Goal: Task Accomplishment & Management: Manage account settings

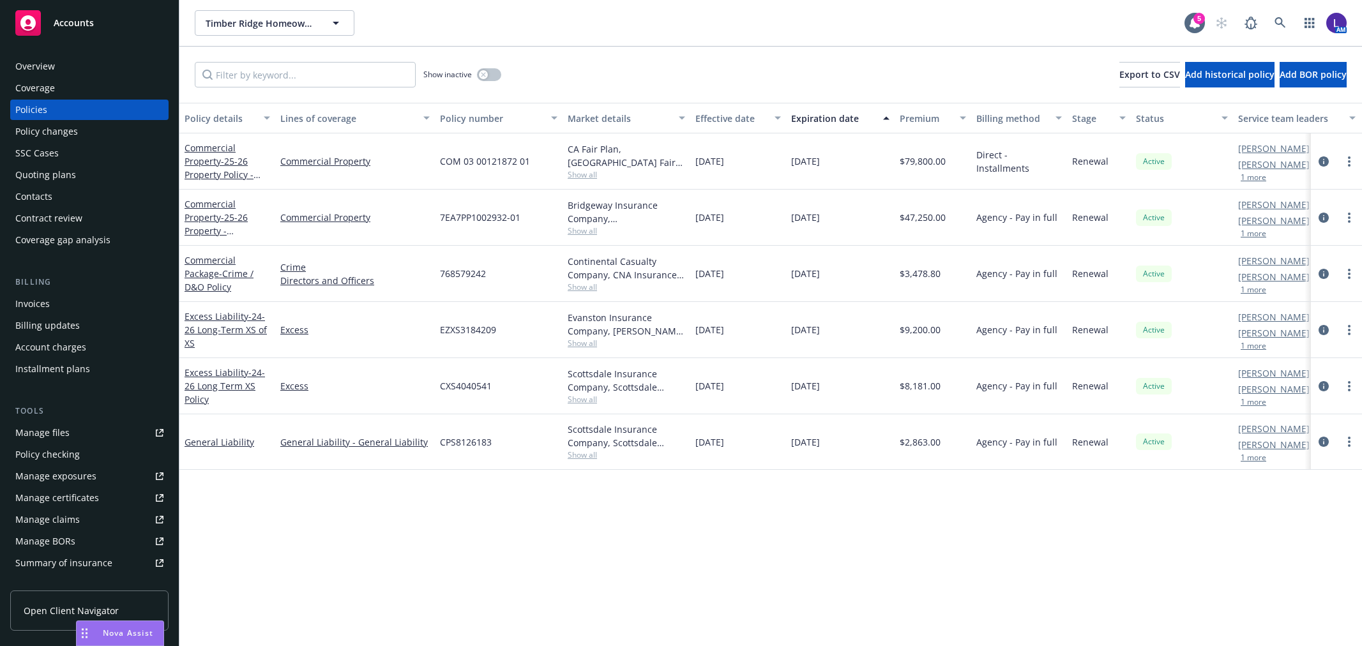
click at [1281, 24] on icon at bounding box center [1280, 22] width 11 height 11
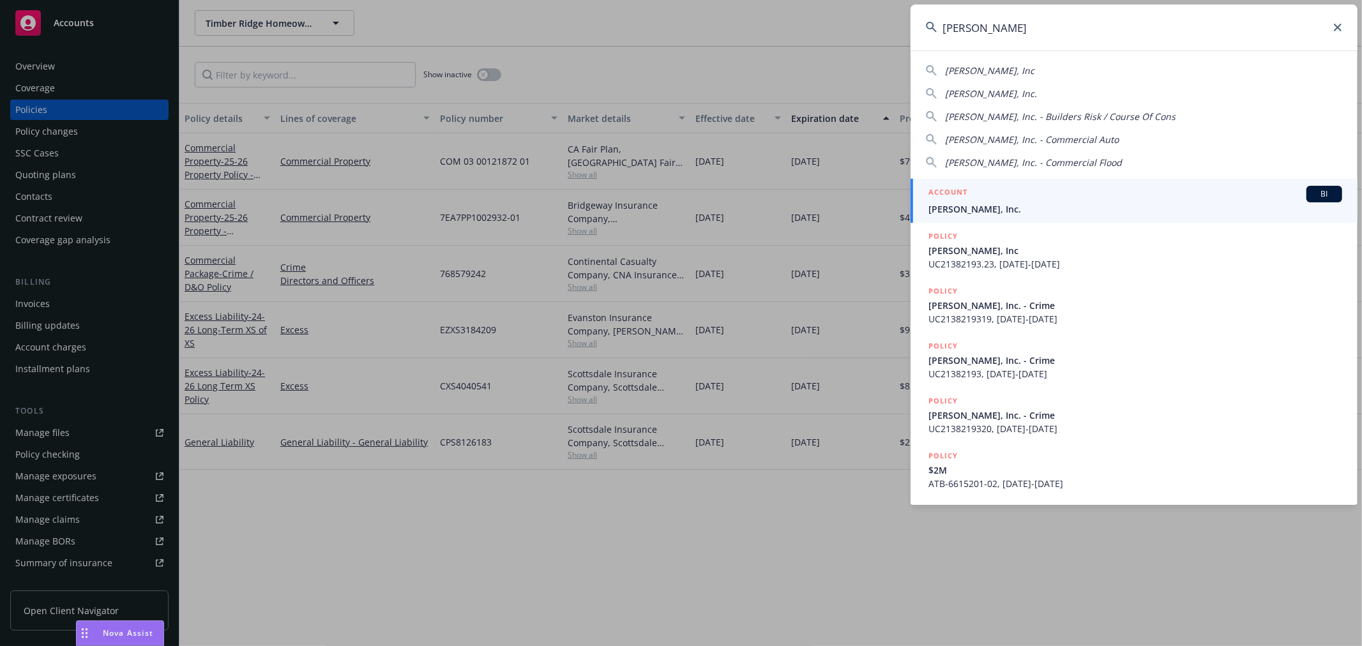
type input "[PERSON_NAME]"
click at [1052, 194] on div "ACCOUNT BI" at bounding box center [1136, 194] width 414 height 17
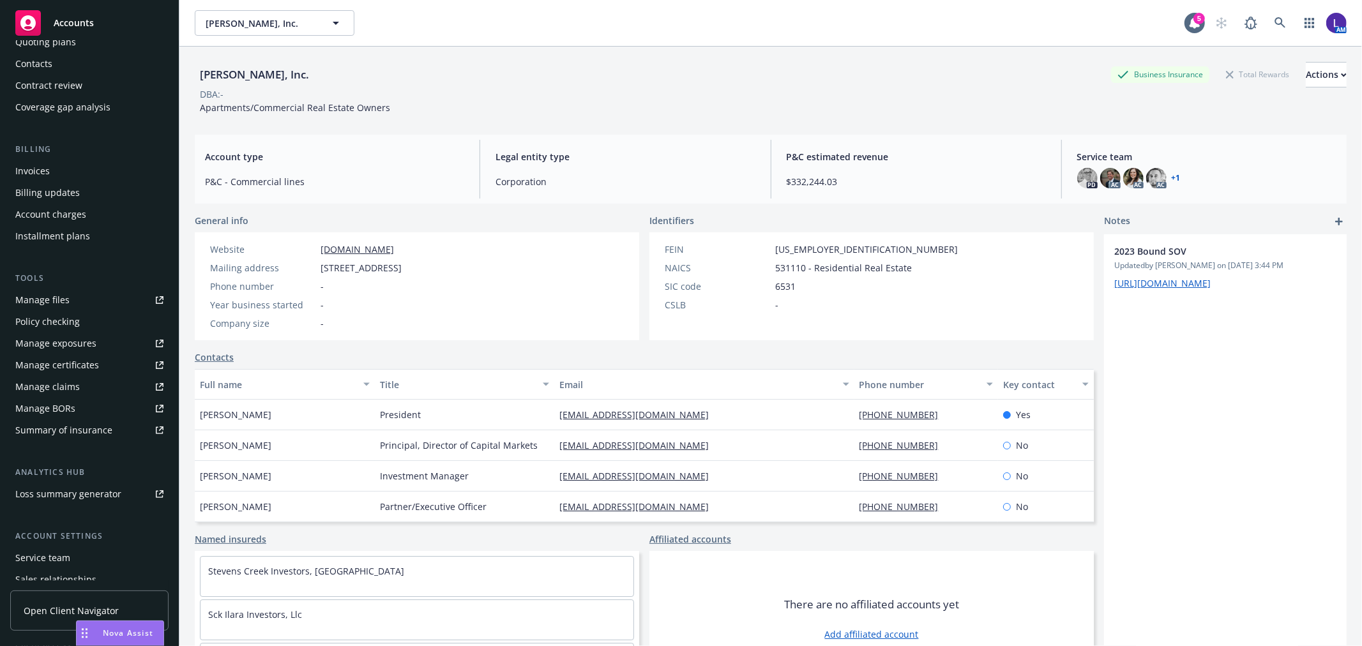
scroll to position [207, 0]
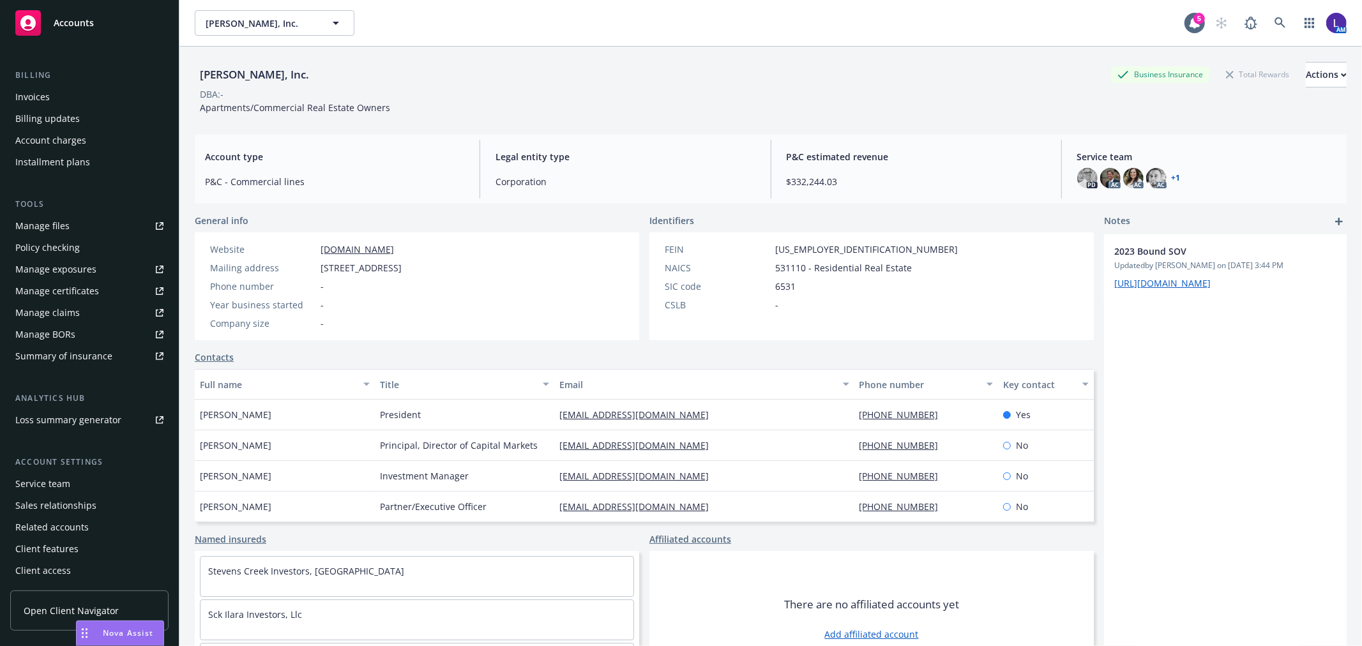
click at [56, 480] on div "Service team" at bounding box center [42, 484] width 55 height 20
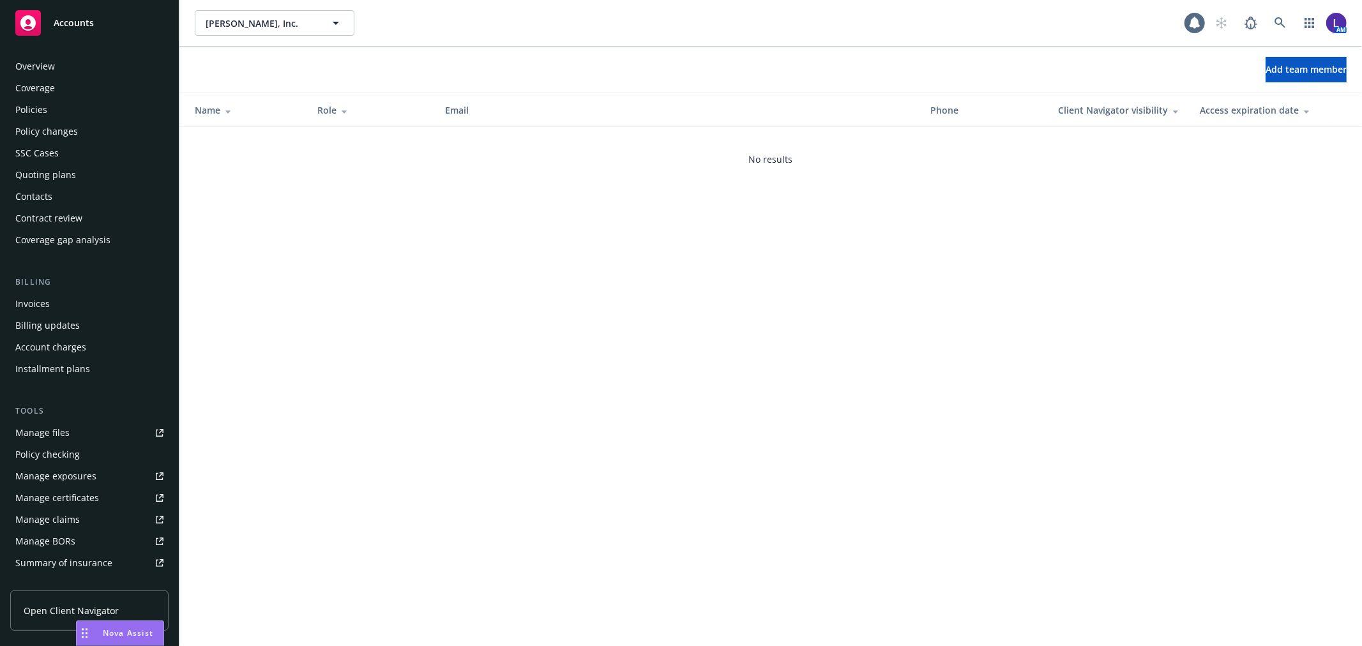
scroll to position [208, 0]
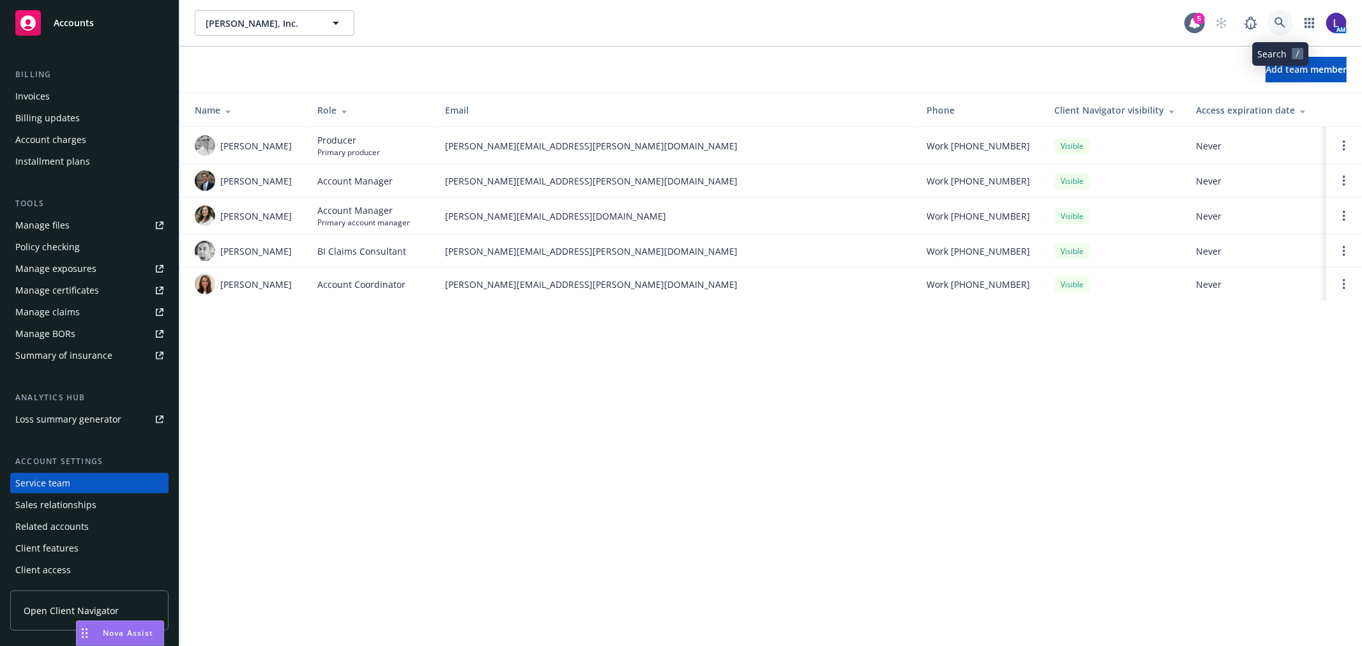
click at [1282, 20] on icon at bounding box center [1280, 22] width 11 height 11
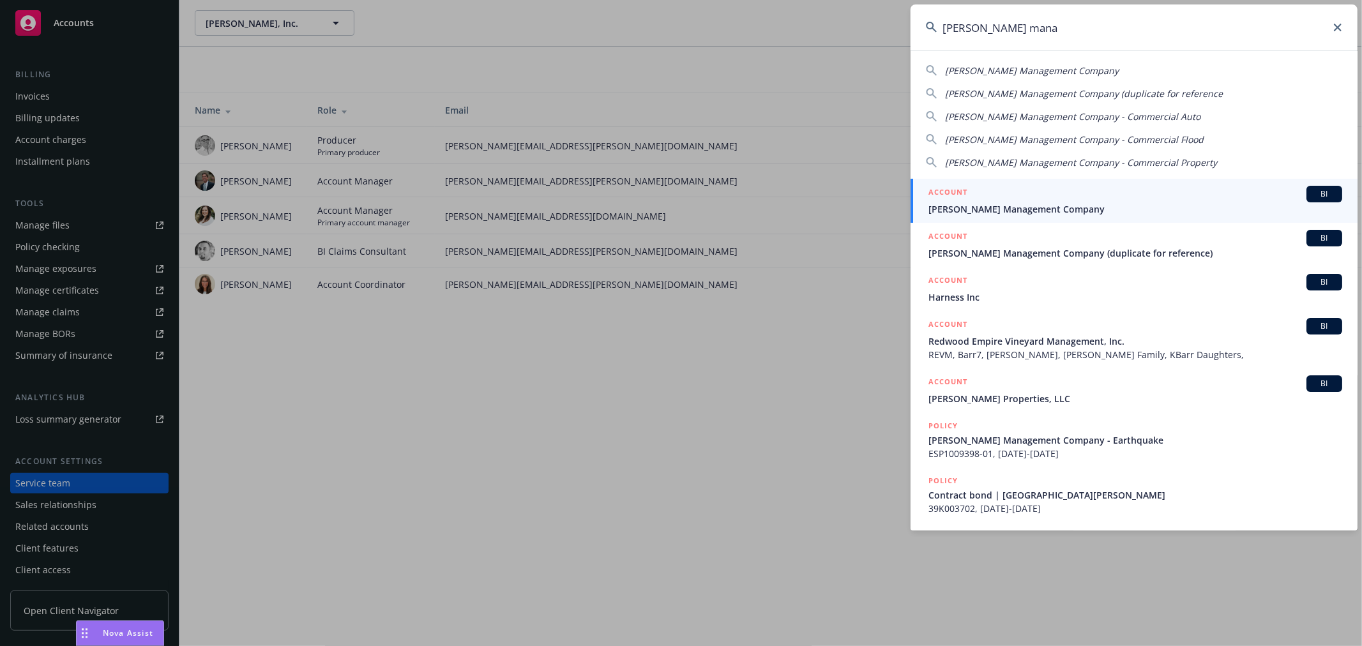
type input "[PERSON_NAME] mana"
click at [1087, 200] on div "ACCOUNT BI" at bounding box center [1136, 194] width 414 height 17
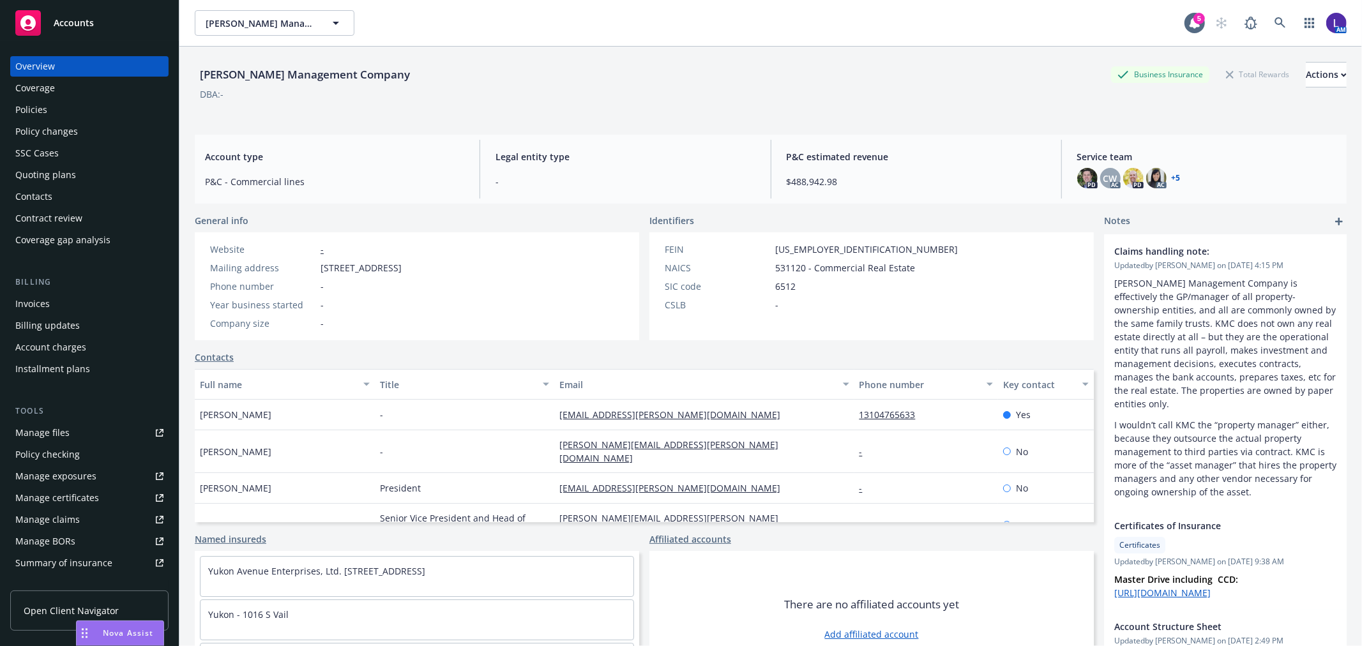
click at [64, 110] on div "Policies" at bounding box center [89, 110] width 148 height 20
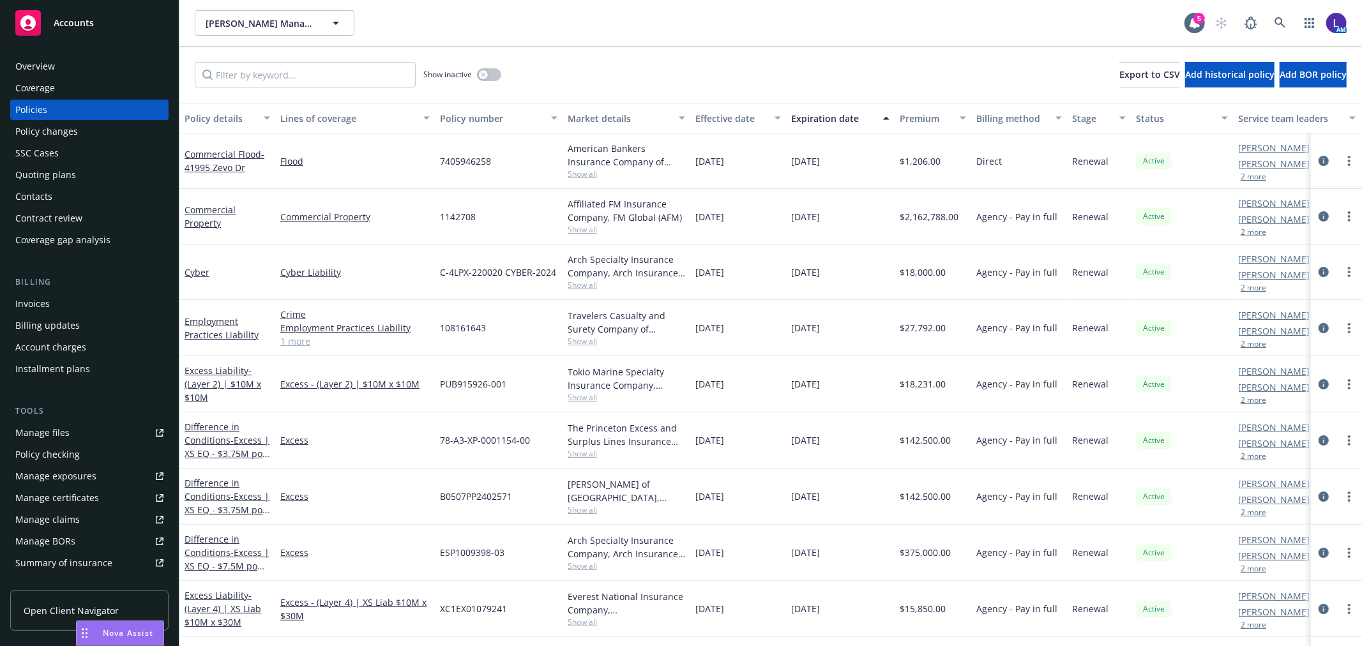
click at [1254, 291] on button "2 more" at bounding box center [1254, 288] width 26 height 8
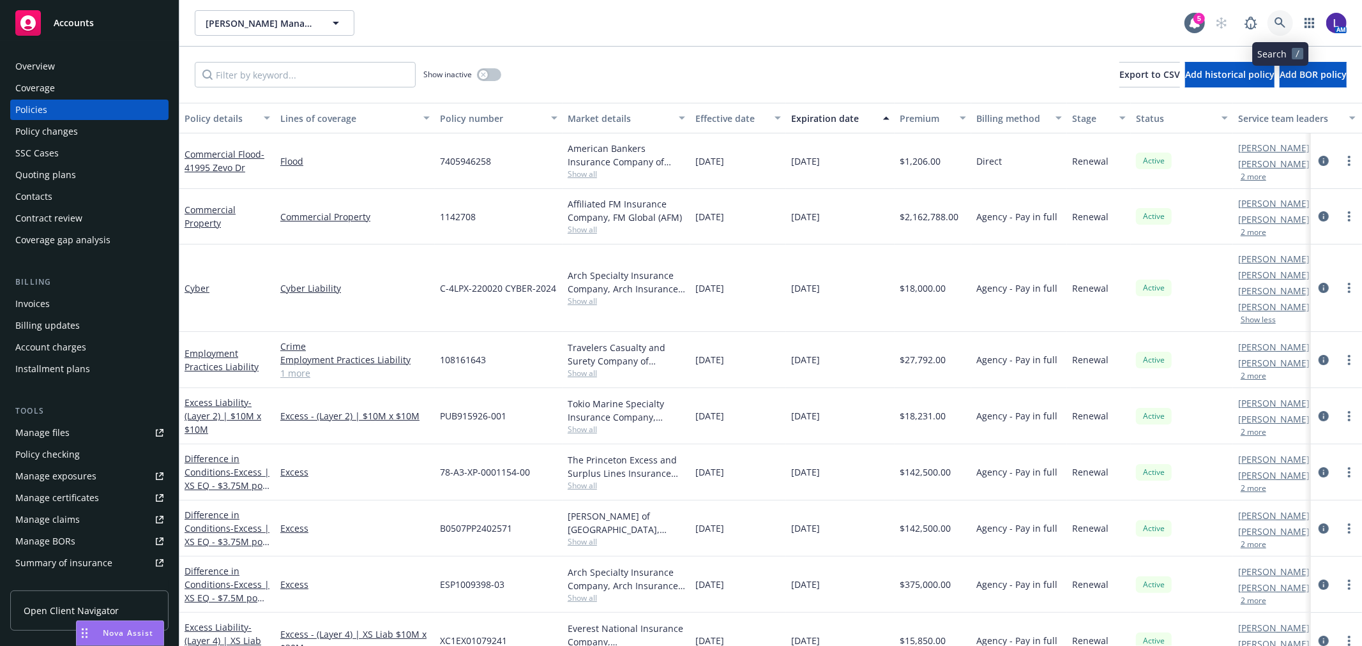
click at [1278, 17] on icon at bounding box center [1280, 22] width 11 height 11
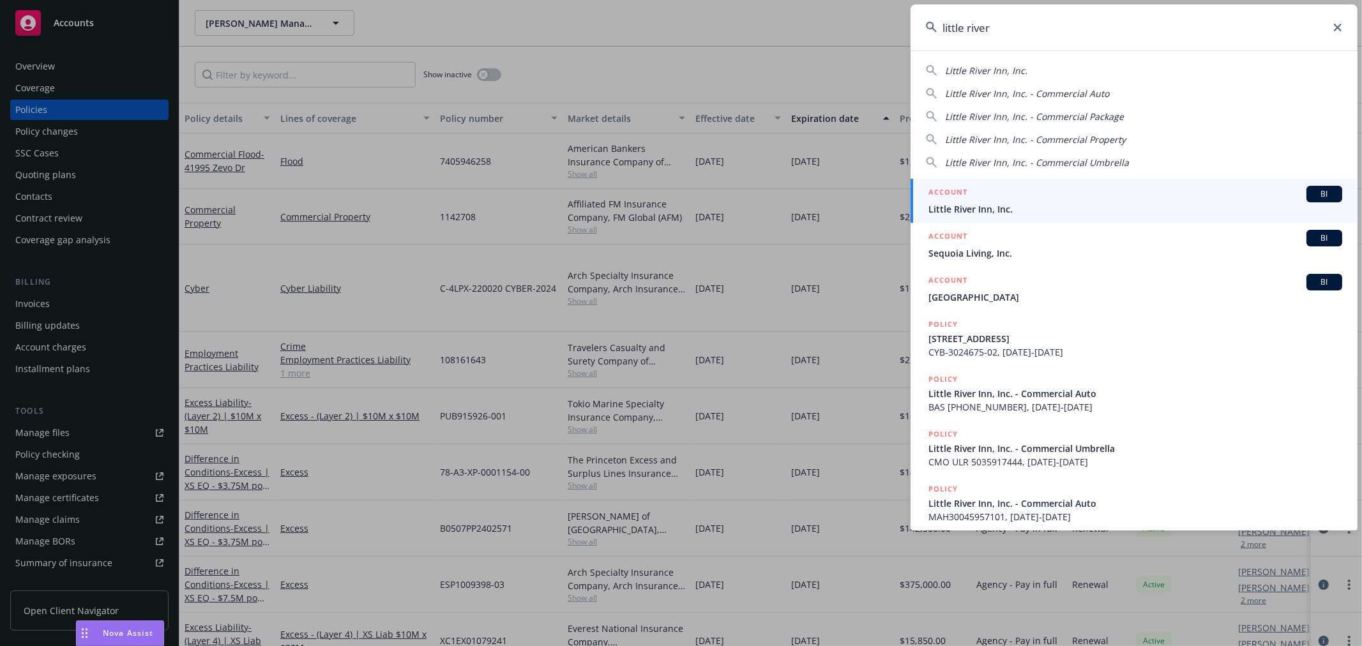
type input "little river"
click at [1006, 201] on div "ACCOUNT BI" at bounding box center [1136, 194] width 414 height 17
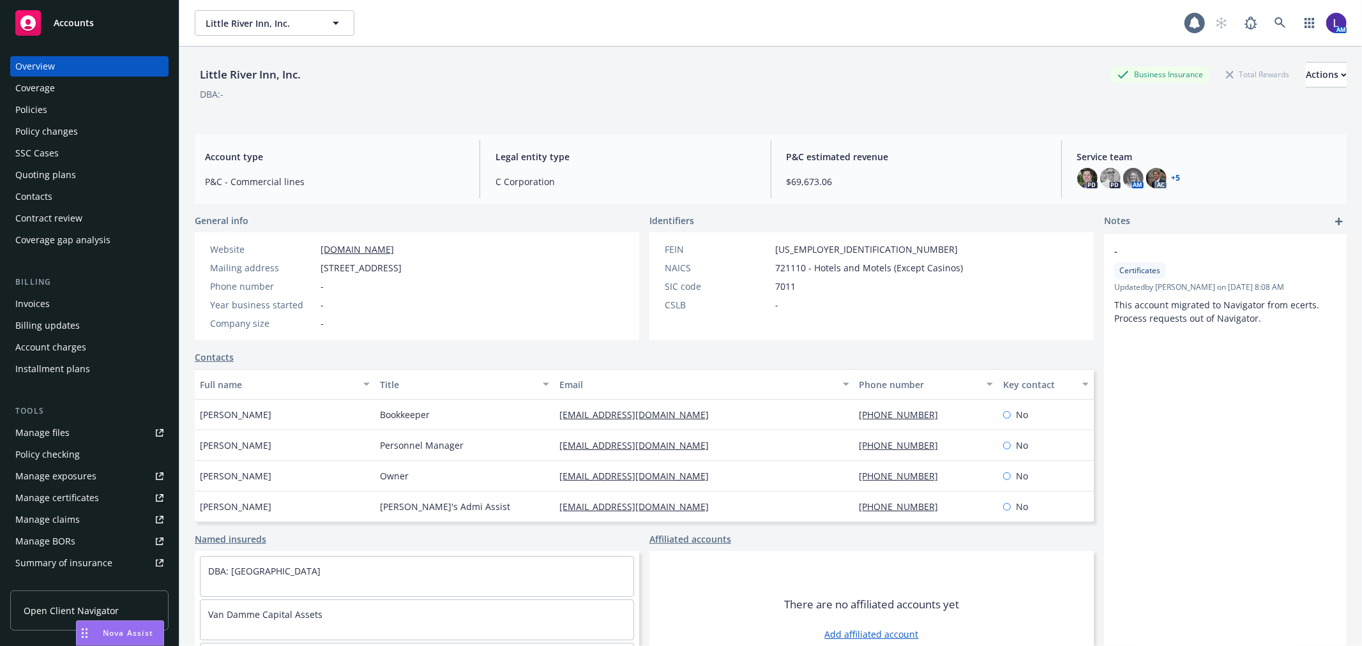
click at [64, 112] on div "Policies" at bounding box center [89, 110] width 148 height 20
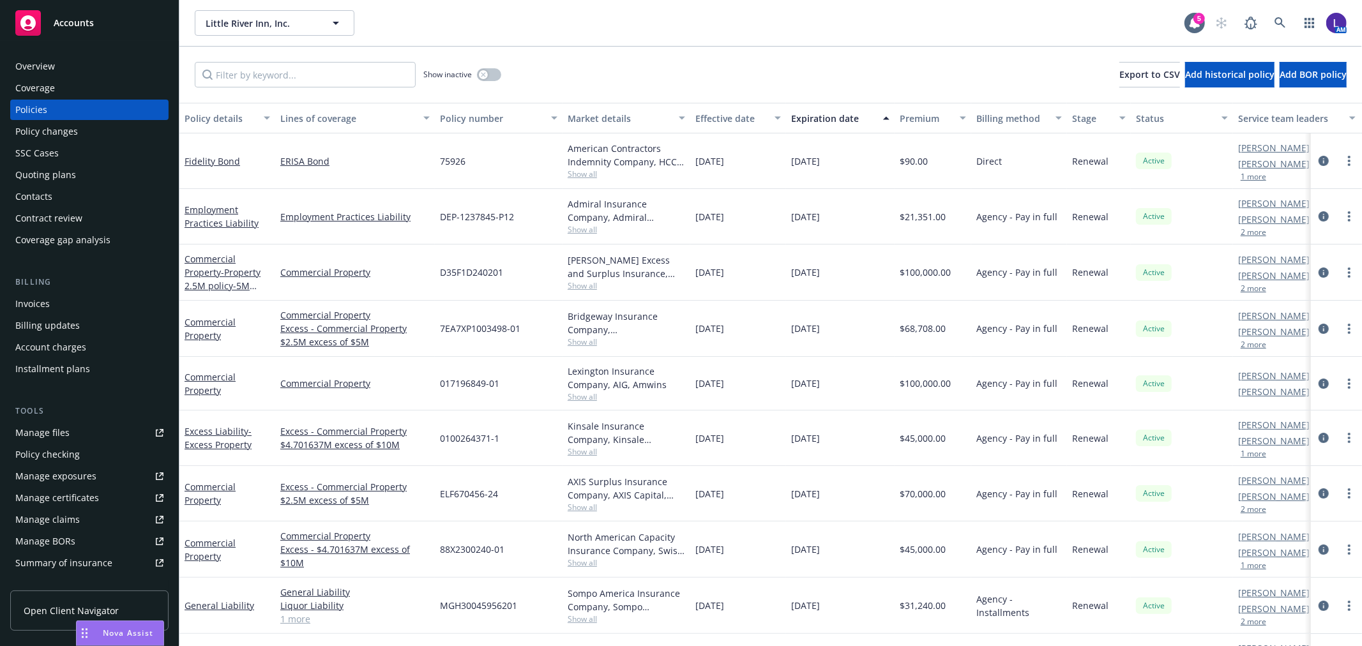
click at [1248, 291] on button "2 more" at bounding box center [1254, 289] width 26 height 8
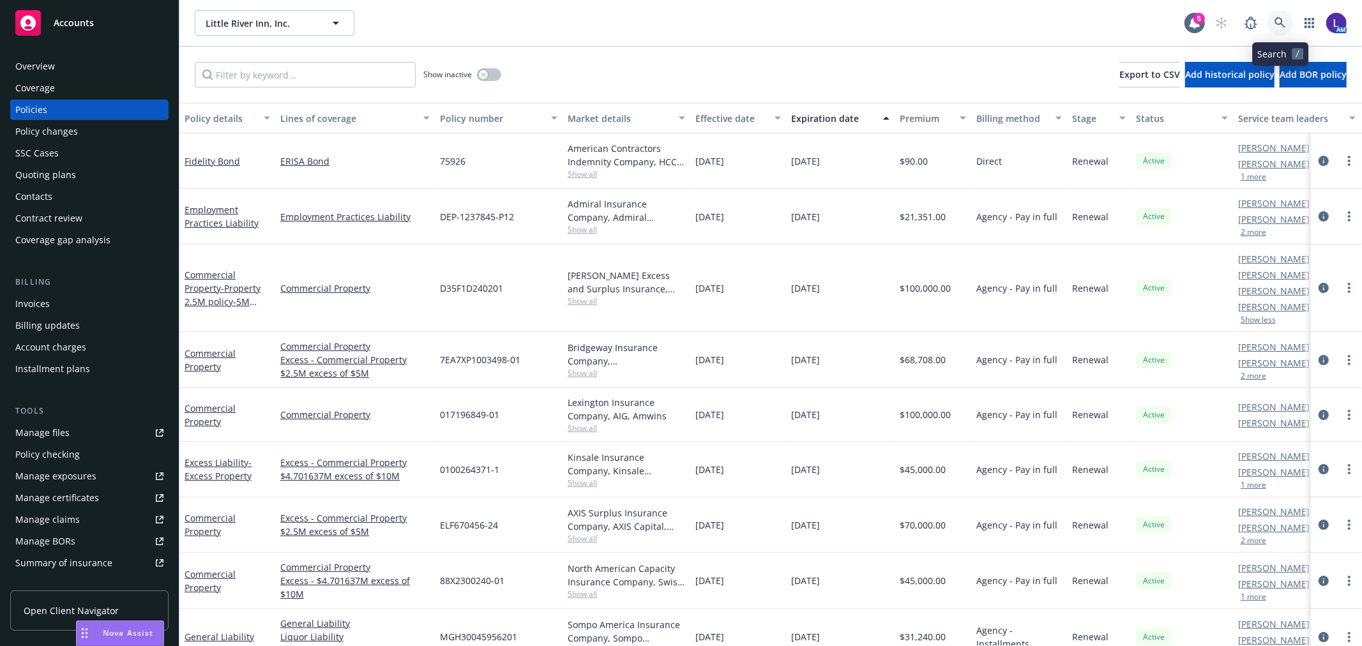
click at [1280, 23] on icon at bounding box center [1280, 22] width 11 height 11
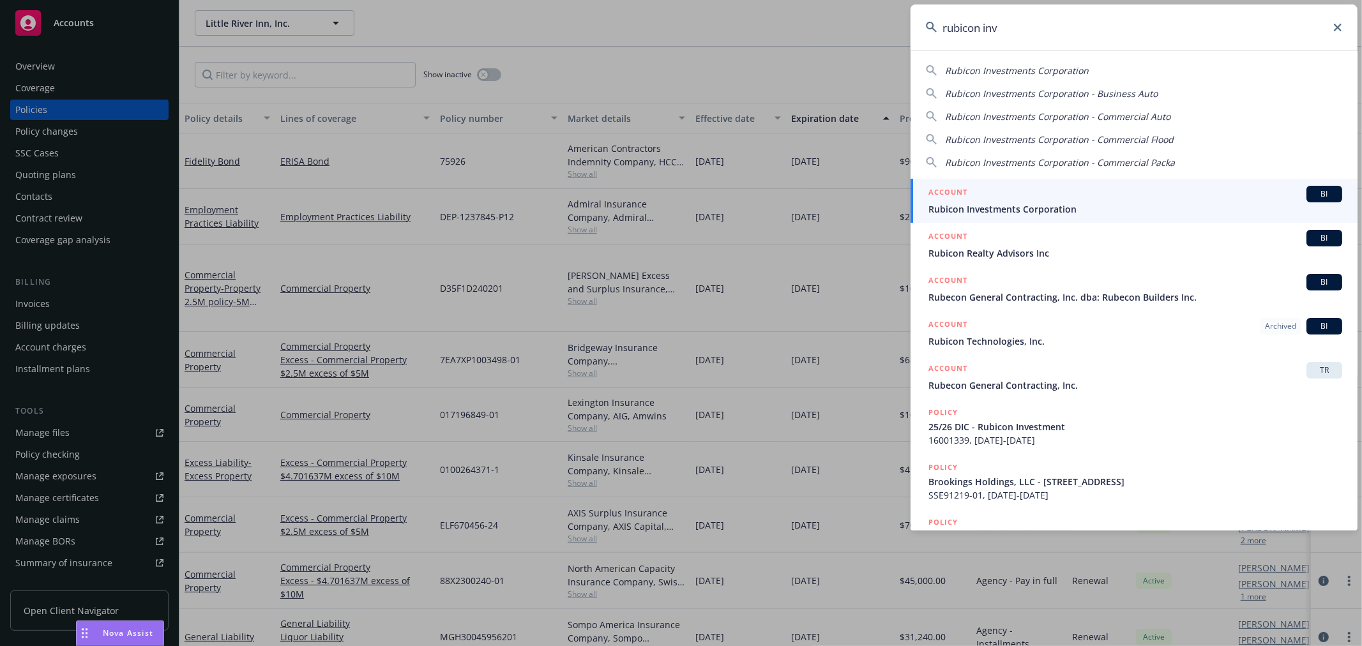
type input "rubicon inv"
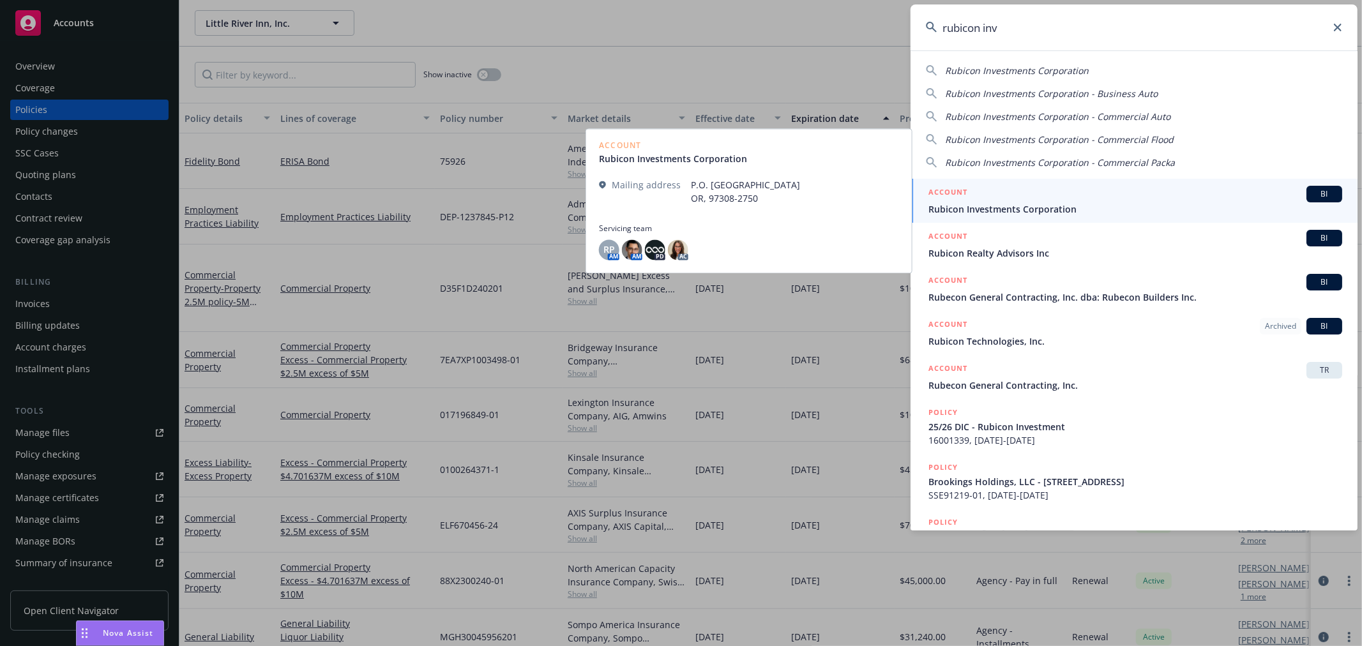
click at [1091, 204] on span "Rubicon Investments Corporation" at bounding box center [1136, 208] width 414 height 13
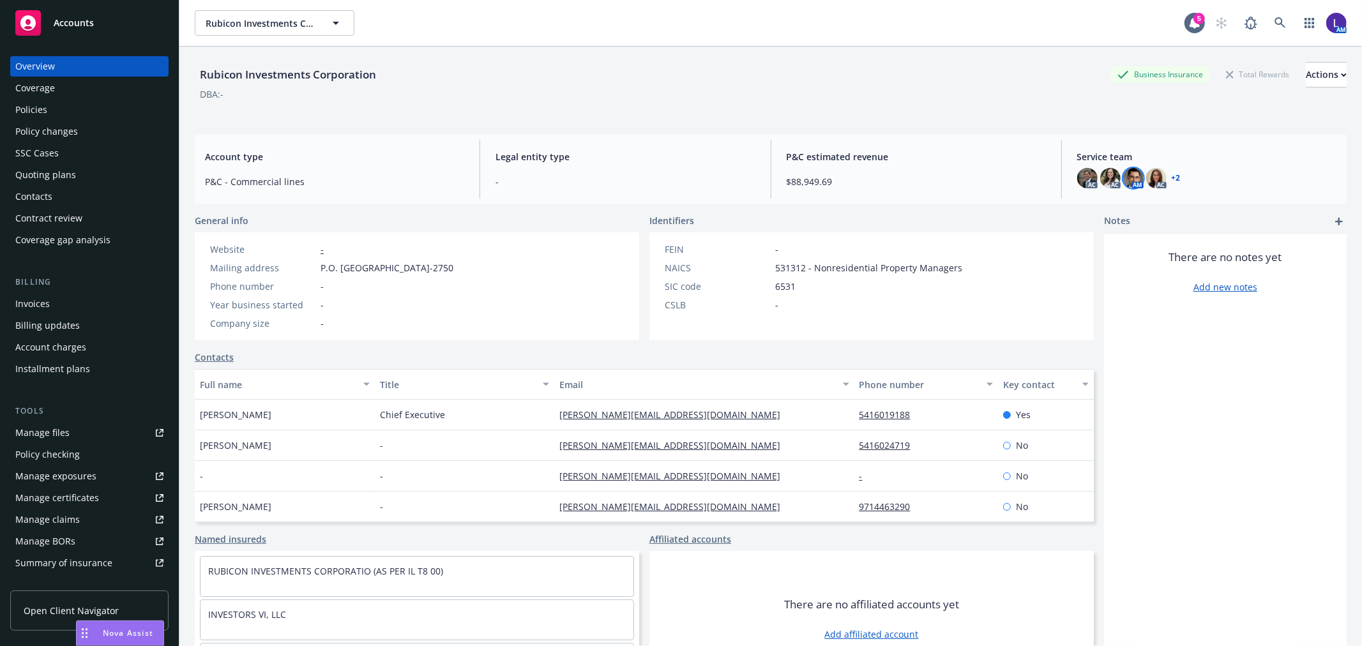
click at [1127, 183] on img at bounding box center [1133, 178] width 20 height 20
click at [1268, 22] on link at bounding box center [1281, 23] width 26 height 26
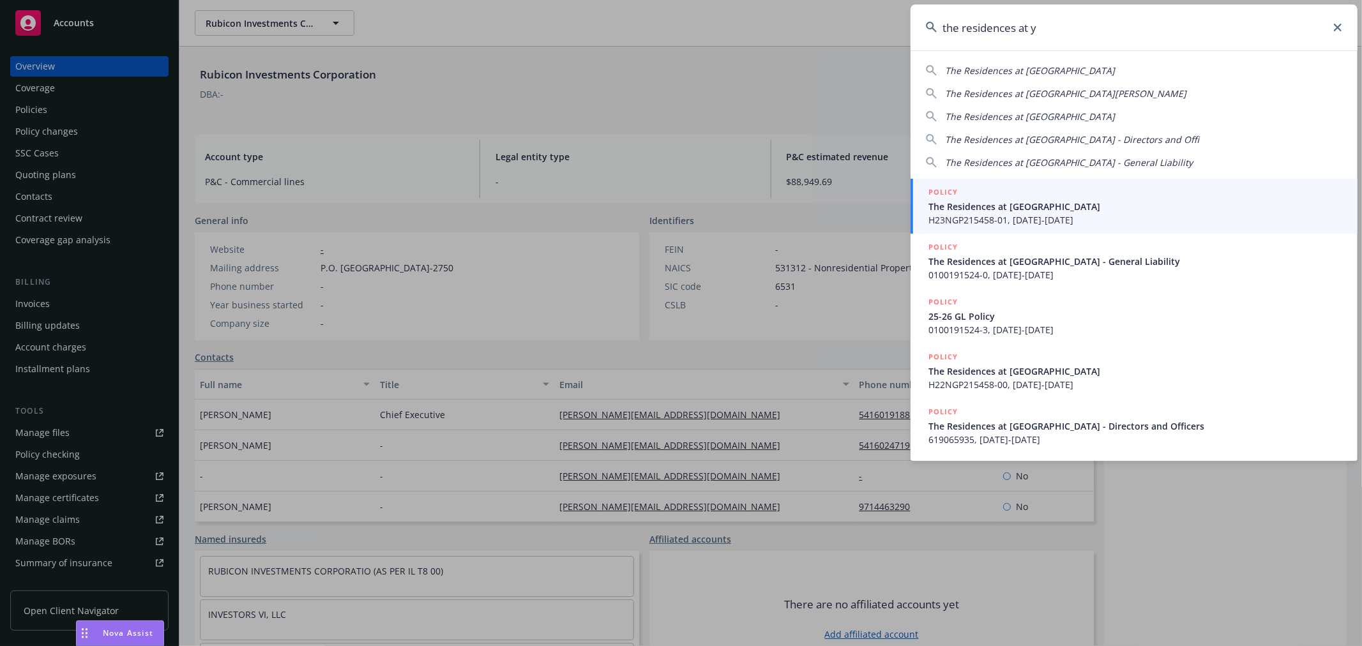
type input "the residences at y"
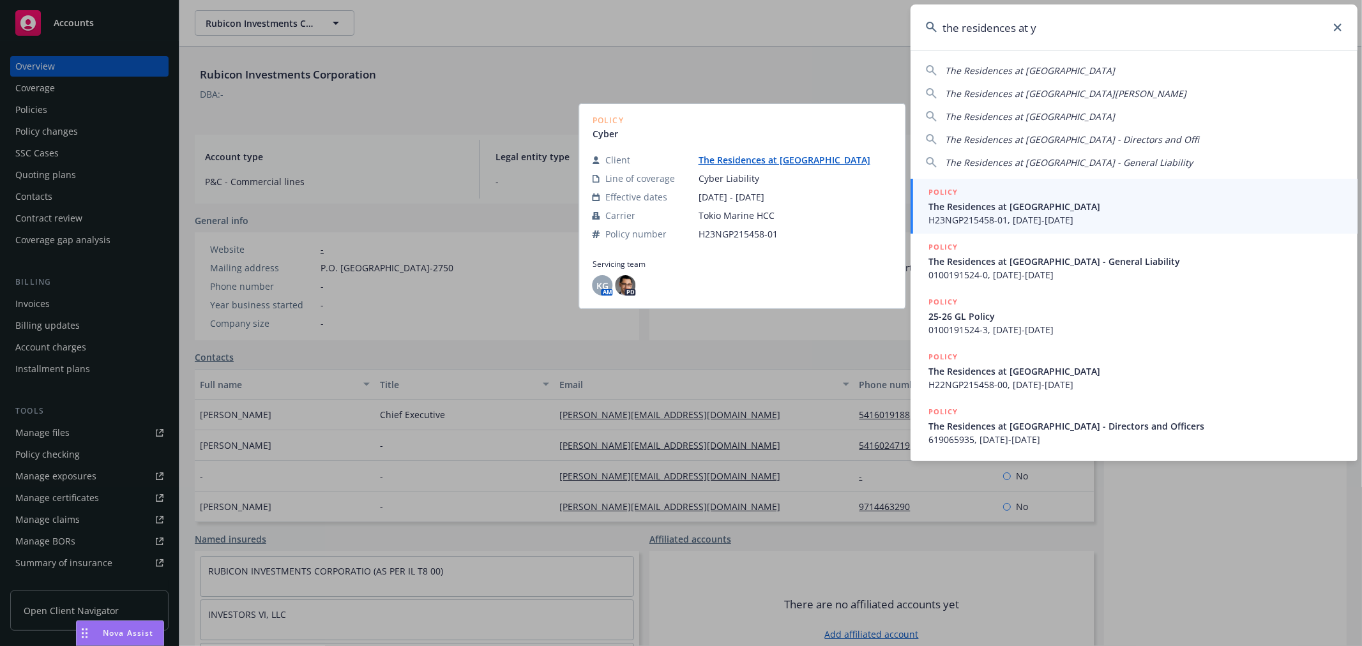
click at [1006, 215] on span "H23NGP215458-01, [DATE]-[DATE]" at bounding box center [1136, 219] width 414 height 13
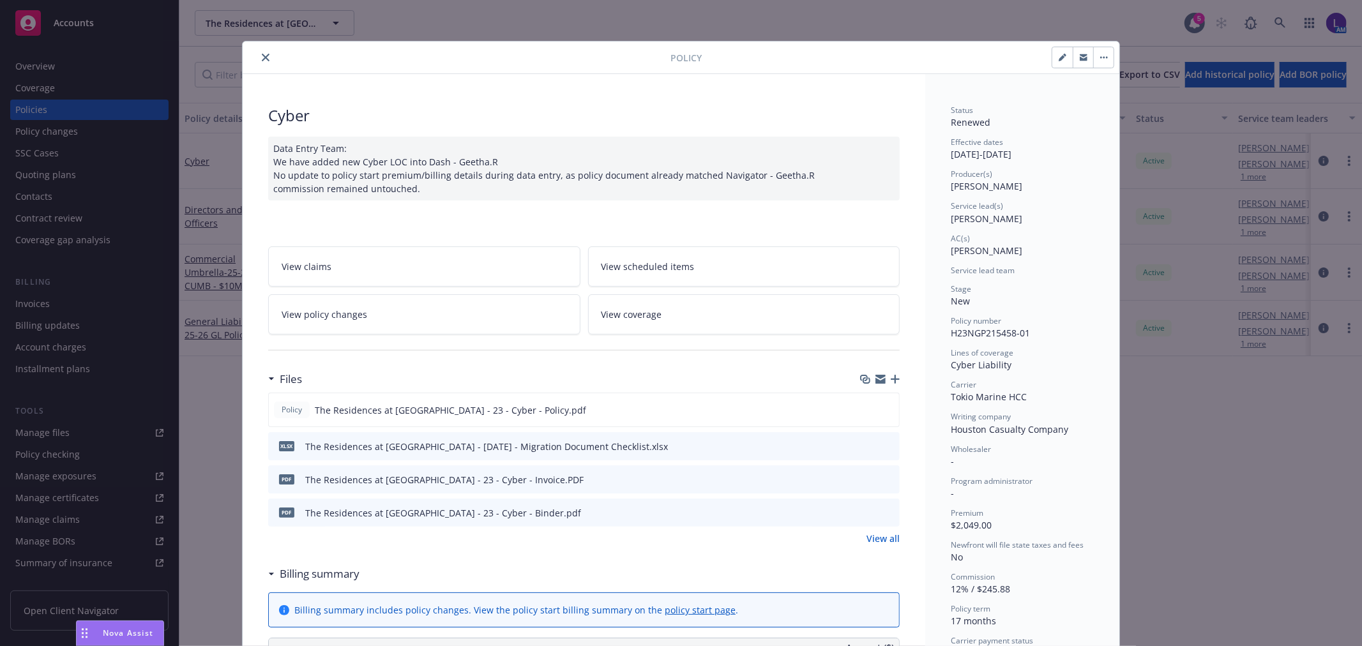
scroll to position [71, 0]
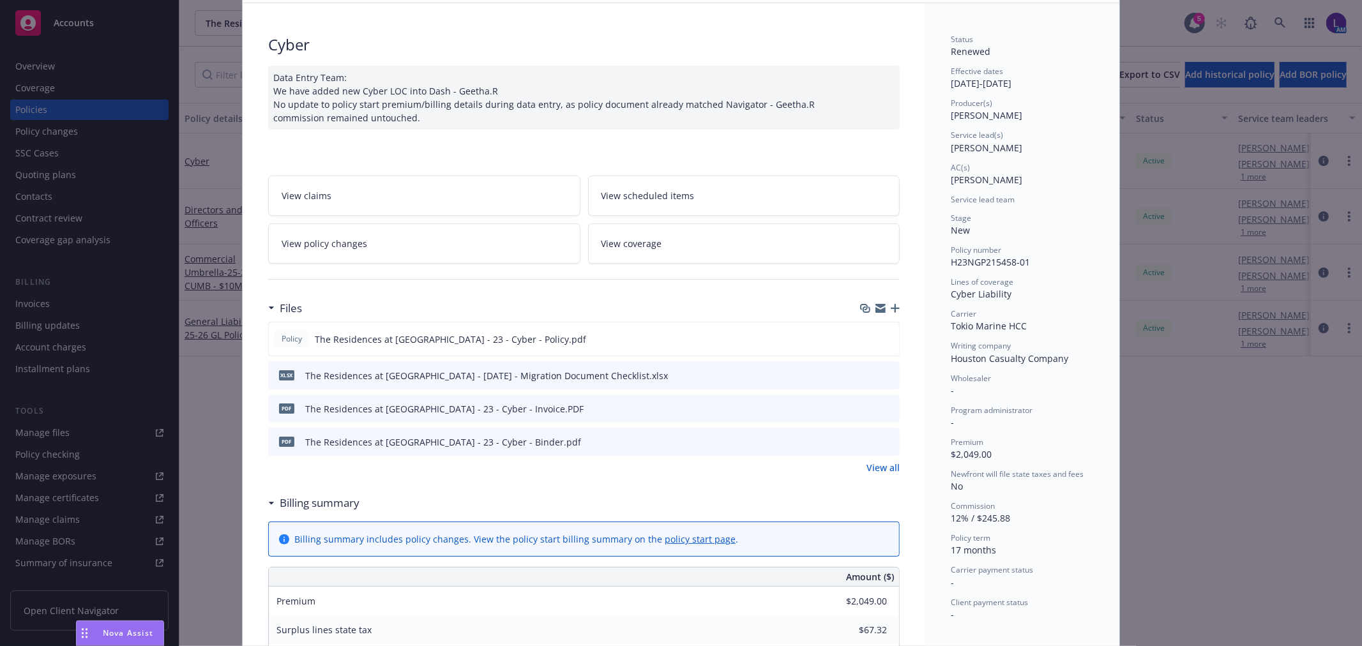
click at [1080, 609] on div "Client payment status -" at bounding box center [1022, 609] width 143 height 24
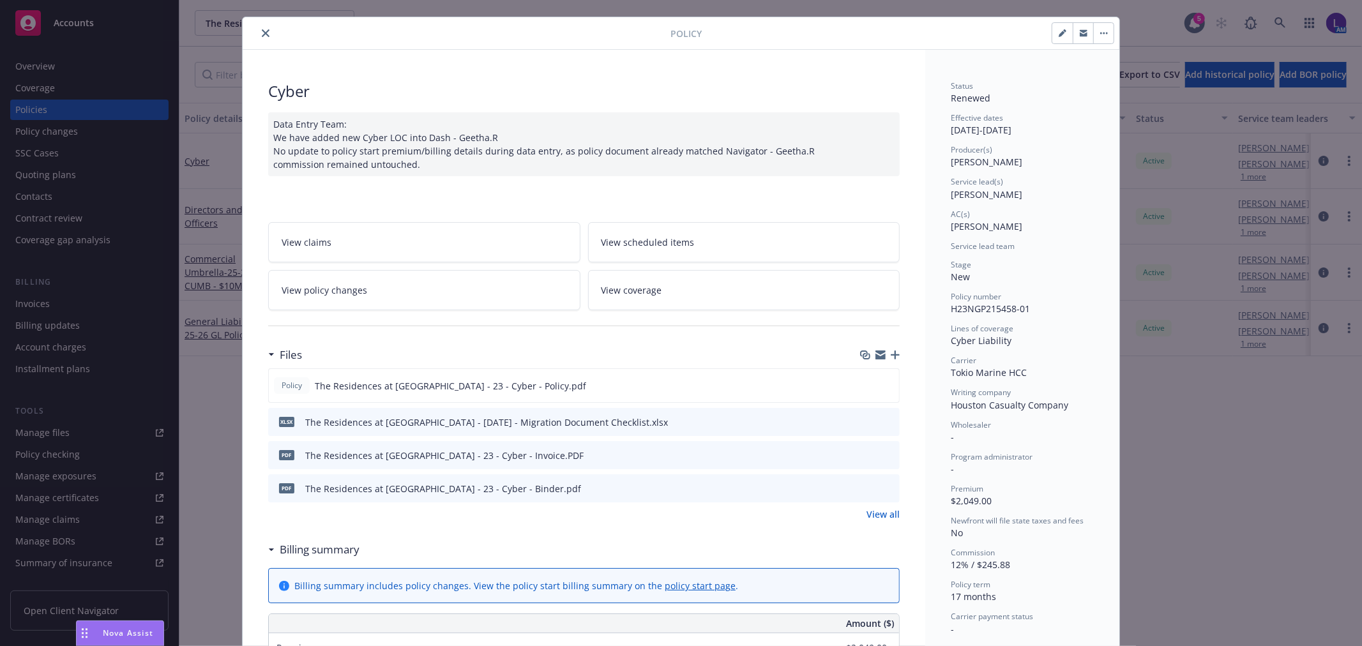
scroll to position [0, 0]
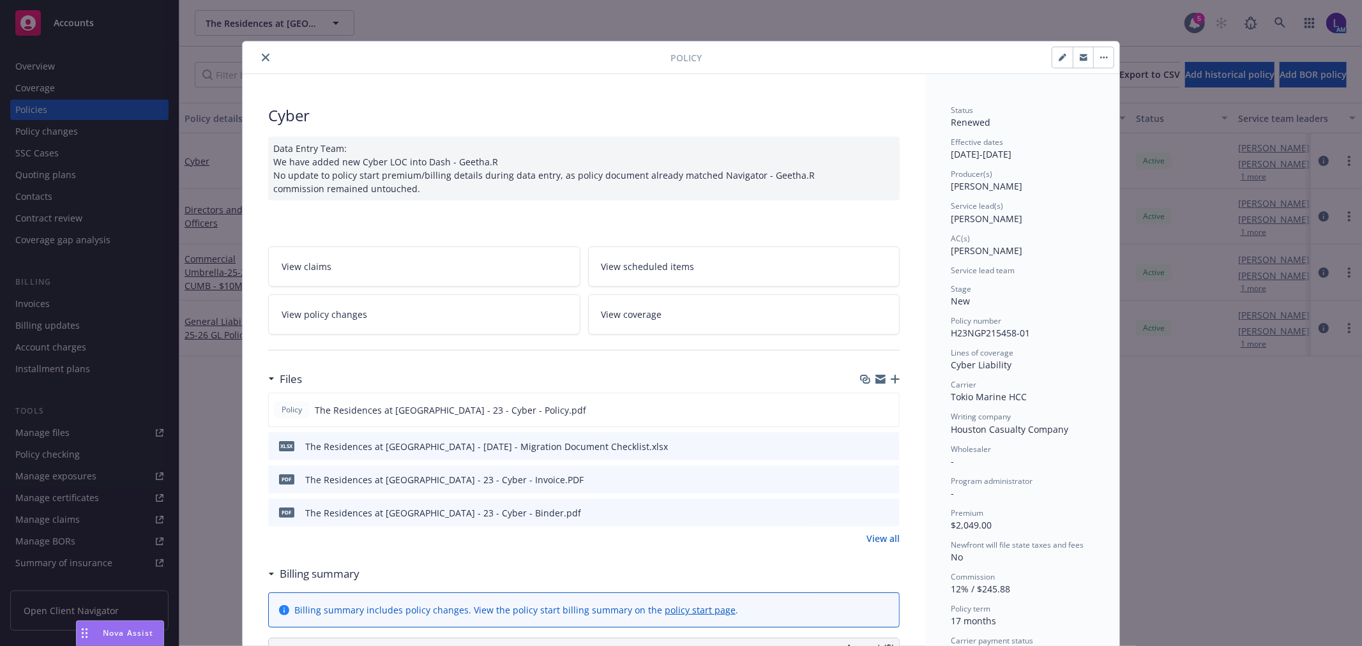
click at [262, 58] on icon "close" at bounding box center [266, 58] width 8 height 8
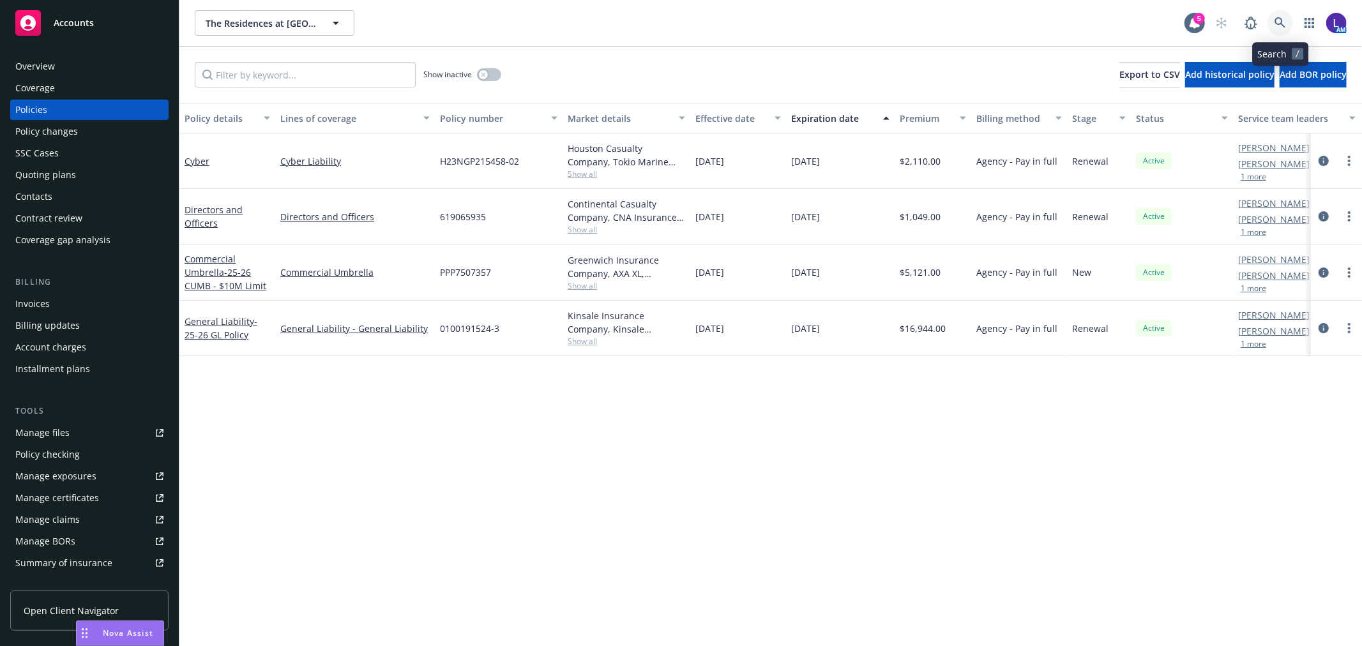
click at [1276, 23] on icon at bounding box center [1280, 22] width 11 height 11
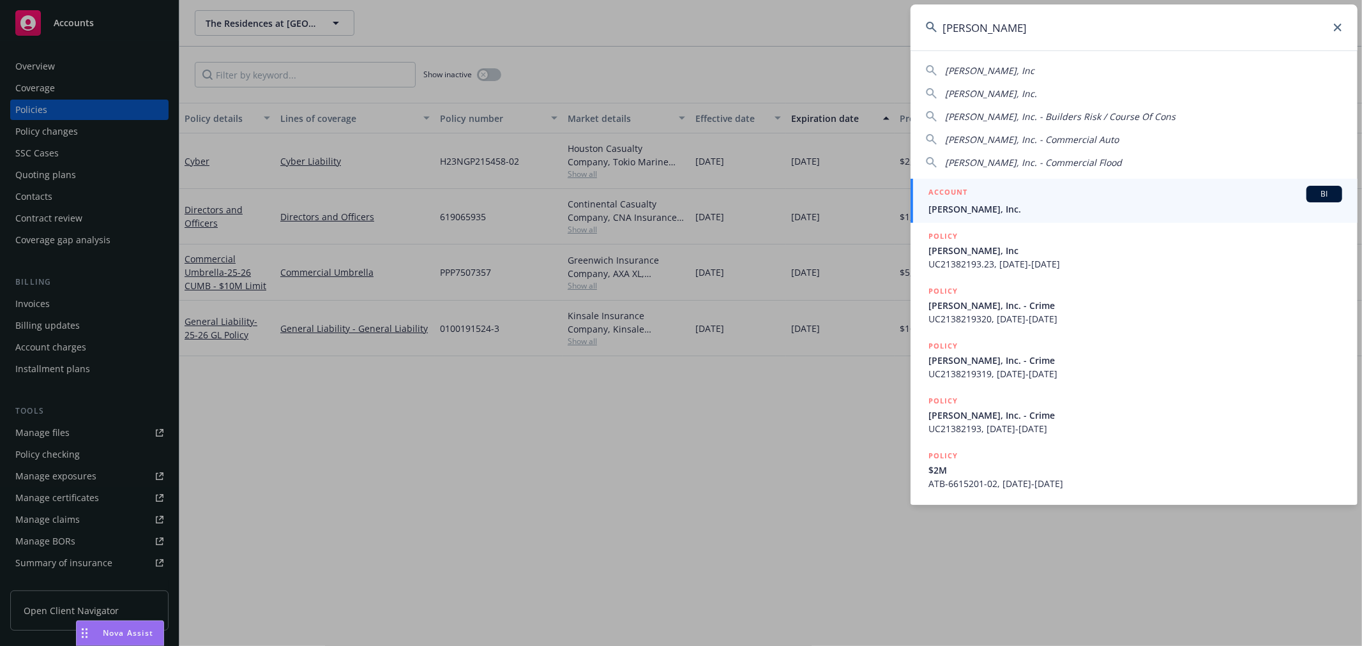
type input "[PERSON_NAME]"
click at [985, 190] on div "ACCOUNT BI" at bounding box center [1136, 194] width 414 height 17
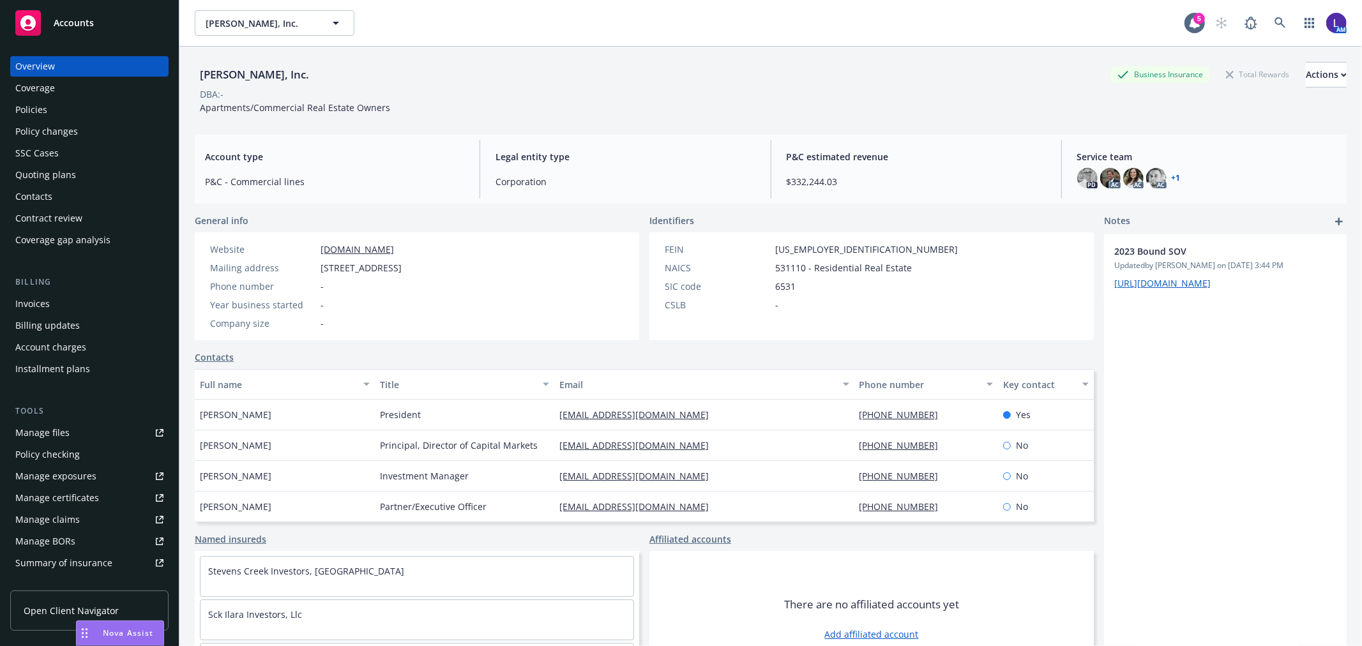
click at [69, 107] on div "Policies" at bounding box center [89, 110] width 148 height 20
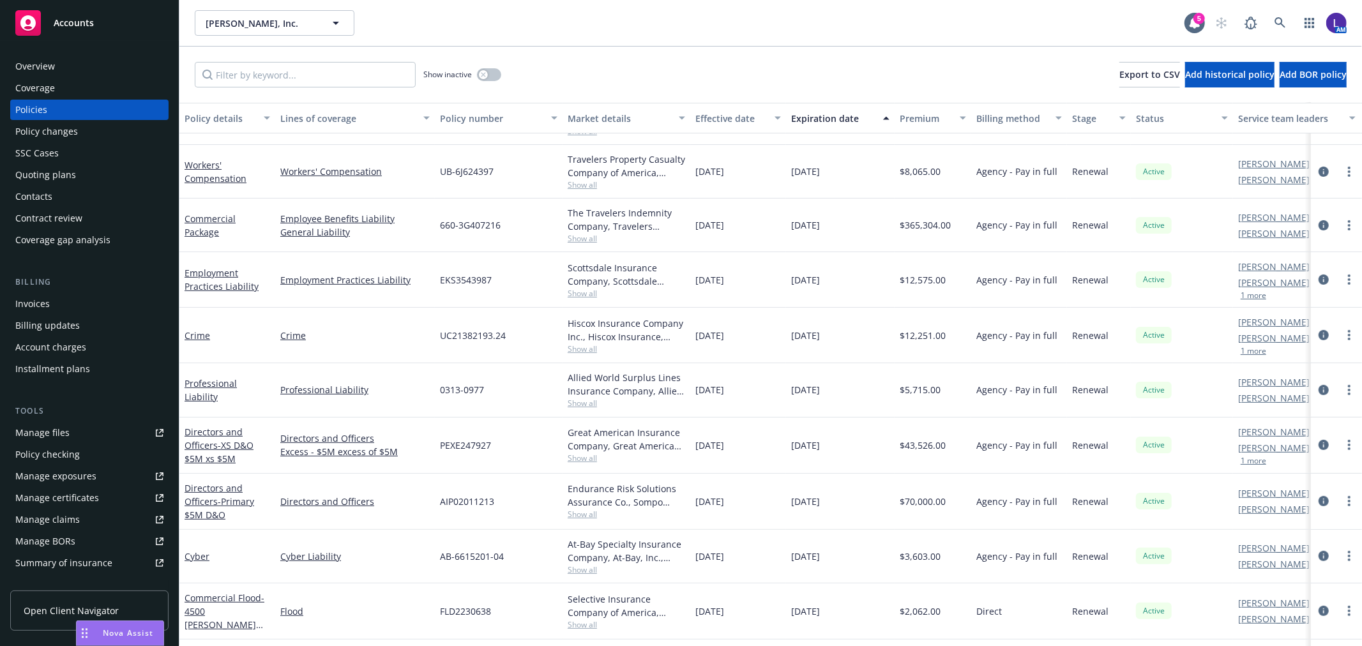
scroll to position [354, 0]
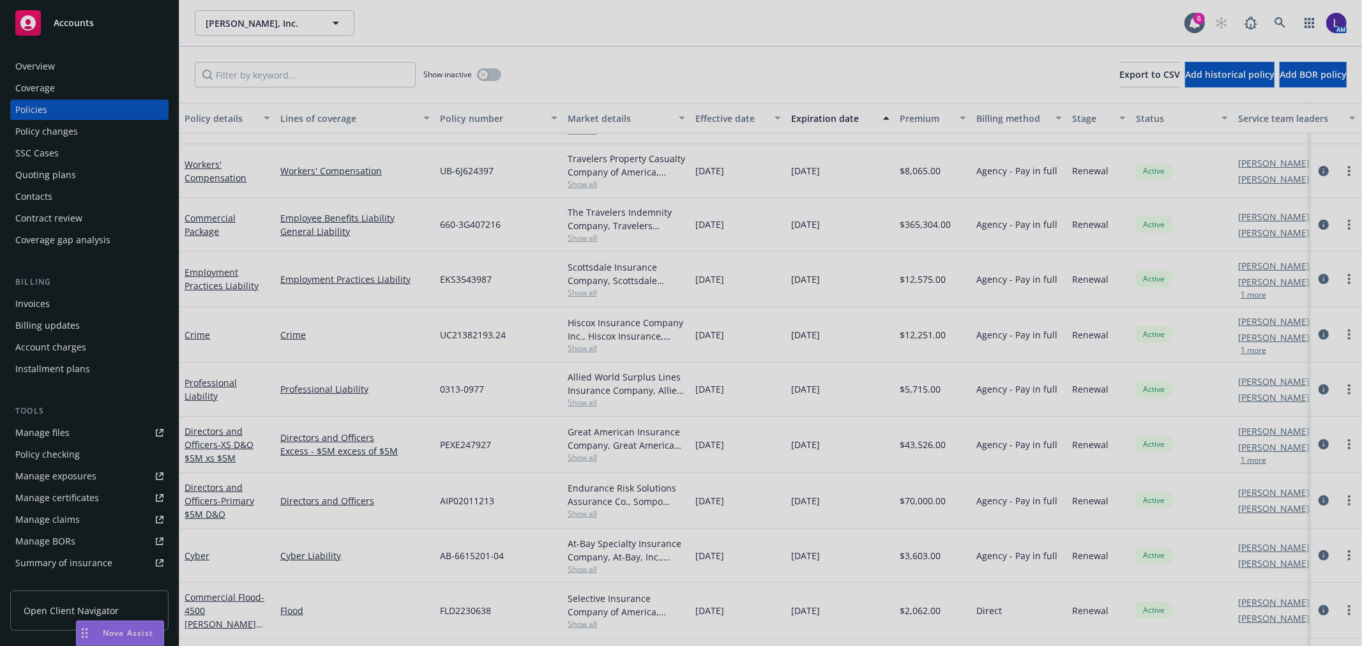
click at [1277, 17] on div at bounding box center [681, 323] width 1362 height 646
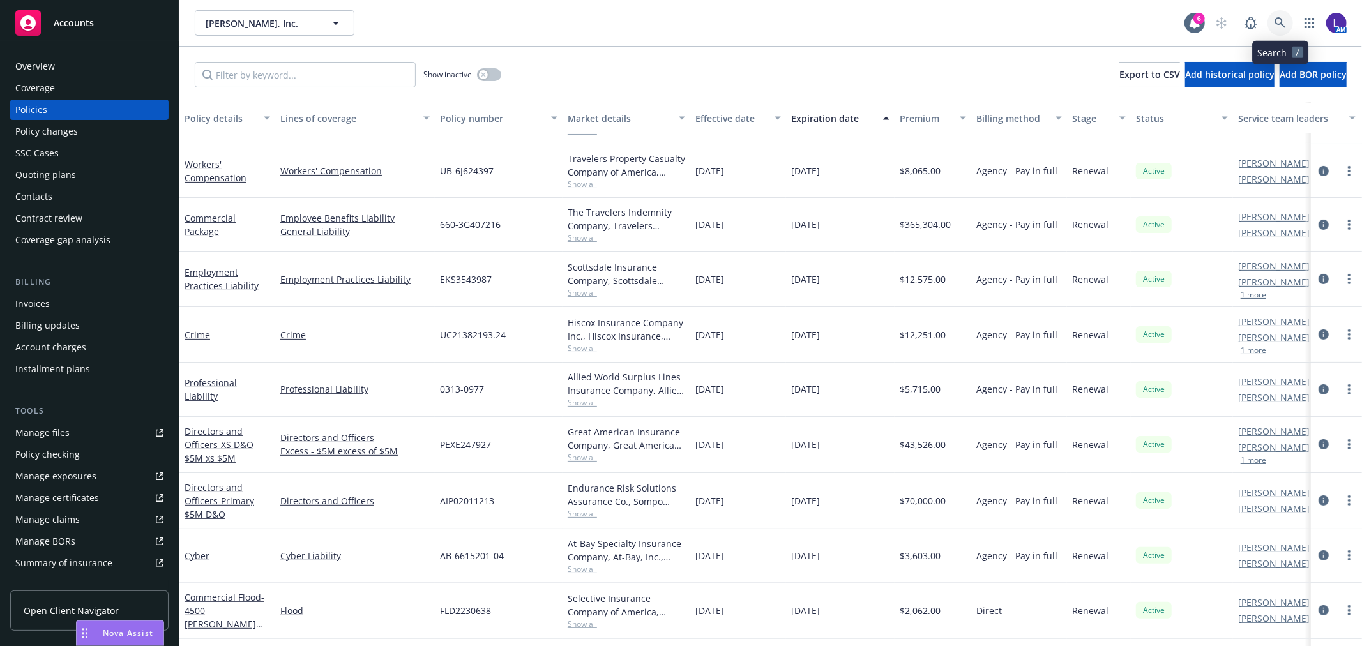
click at [1277, 17] on icon at bounding box center [1280, 22] width 11 height 11
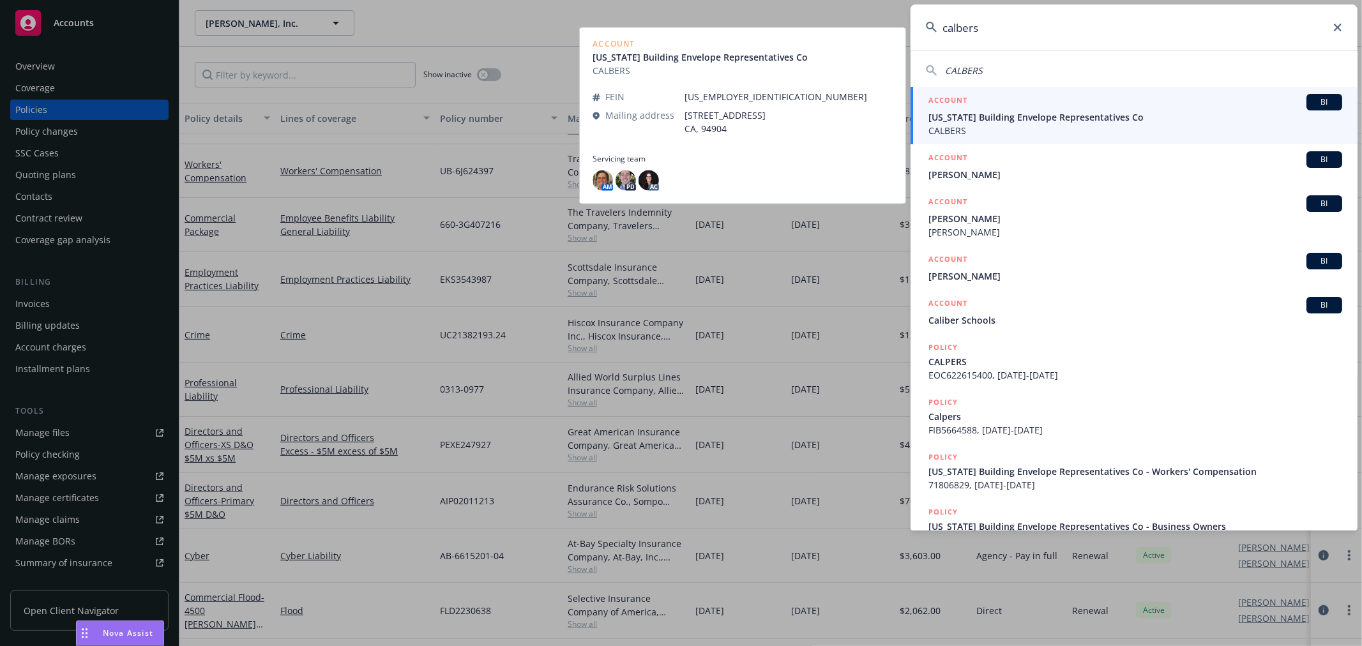
type input "calbers"
click at [1018, 123] on span "[US_STATE] Building Envelope Representatives Co" at bounding box center [1136, 116] width 414 height 13
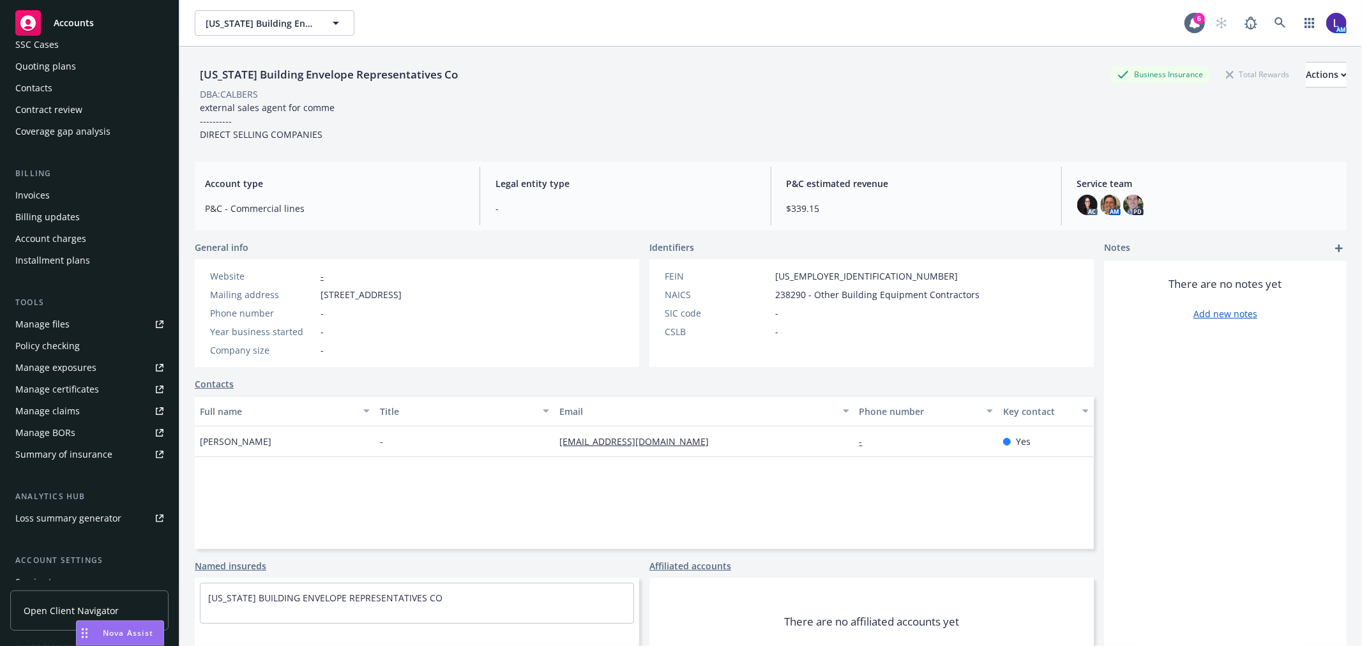
scroll to position [207, 0]
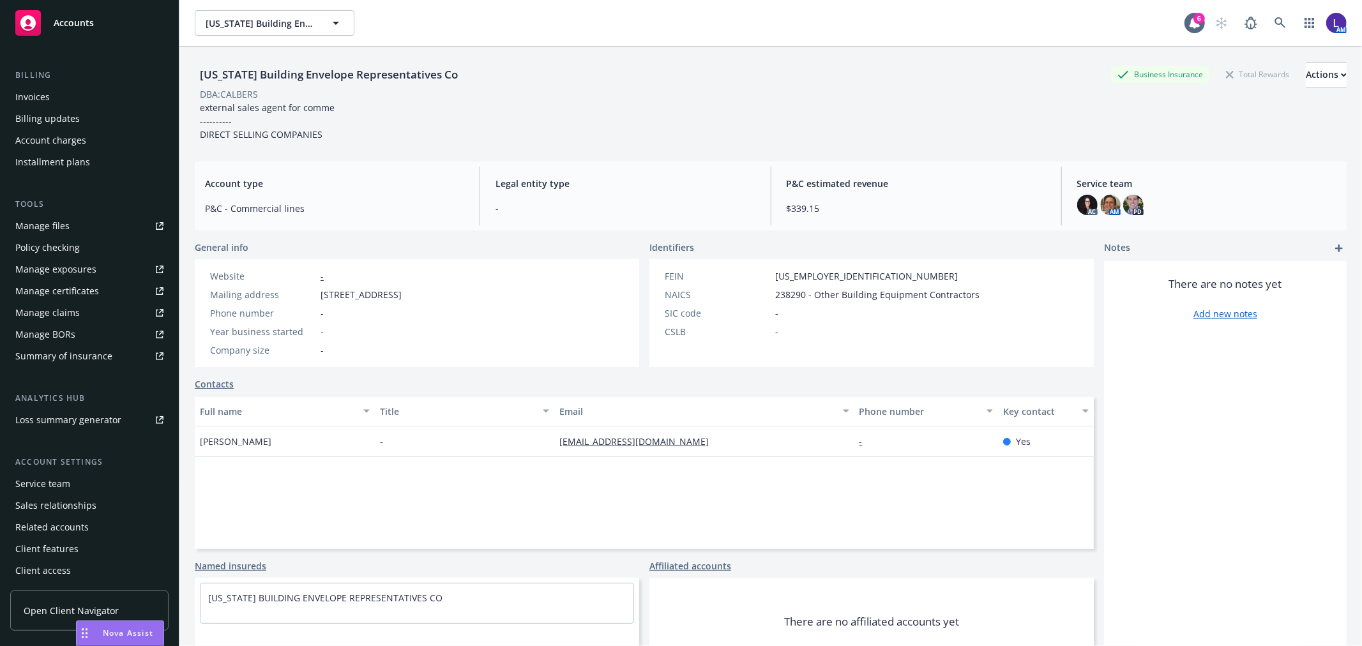
click at [43, 481] on div "Service team" at bounding box center [42, 484] width 55 height 20
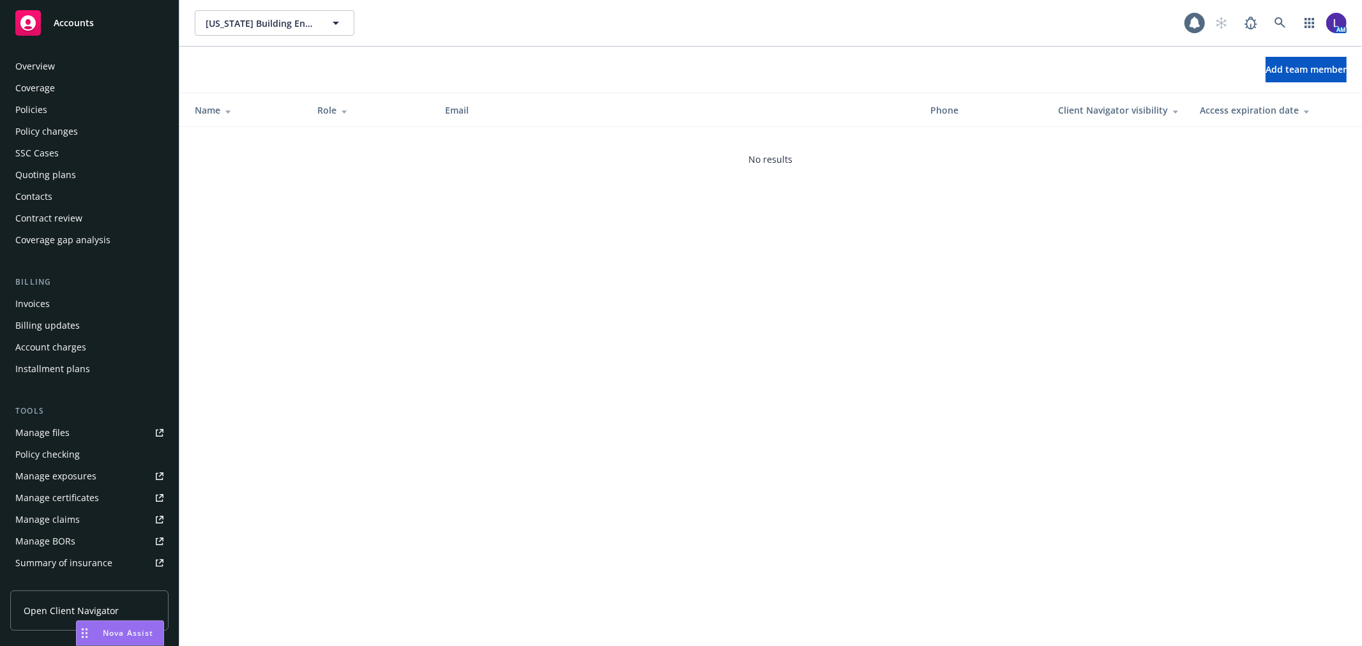
scroll to position [208, 0]
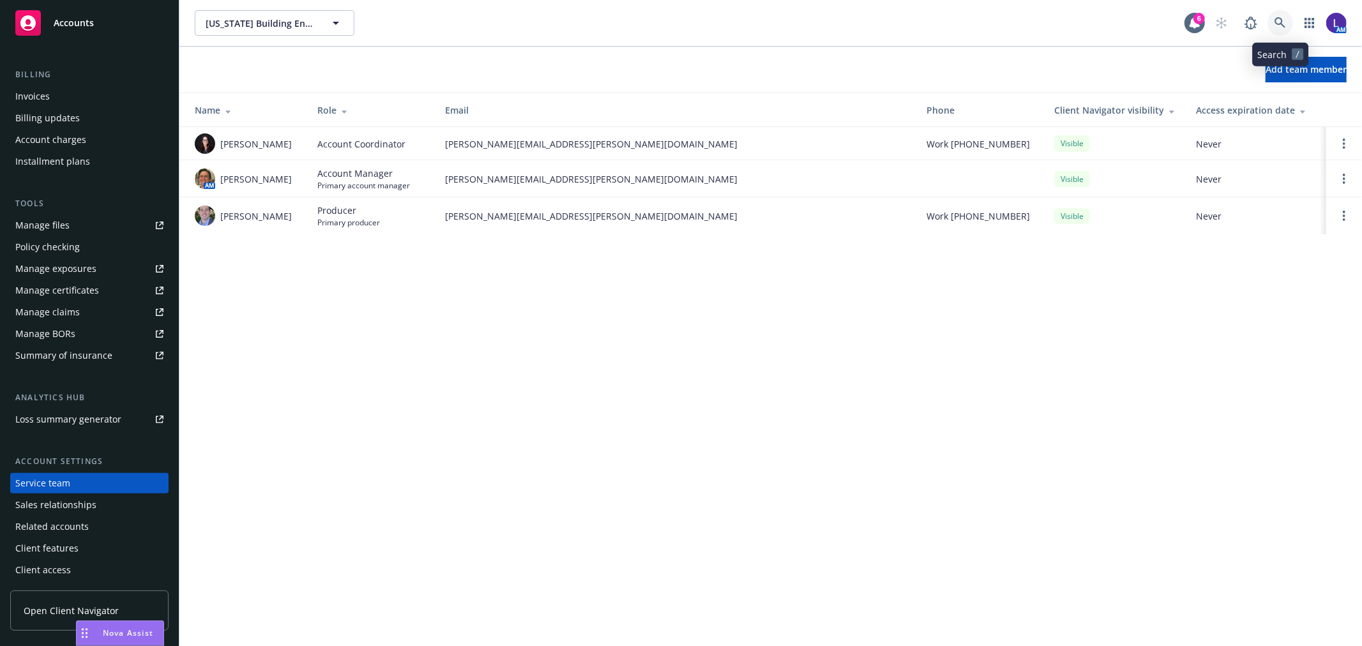
click at [1280, 22] on icon at bounding box center [1280, 22] width 11 height 11
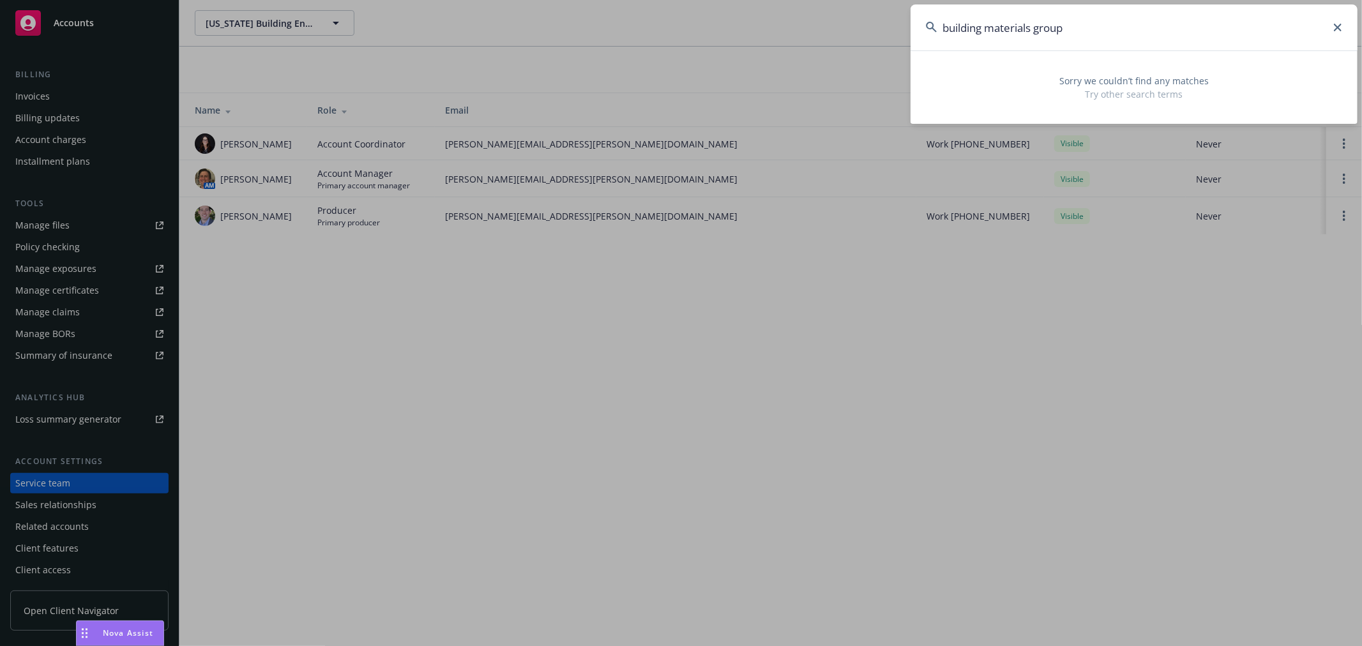
drag, startPoint x: 1026, startPoint y: 26, endPoint x: 840, endPoint y: 26, distance: 185.8
click at [840, 26] on div "building materials group Sorry we couldn’t find any matches Try other search te…" at bounding box center [681, 323] width 1362 height 646
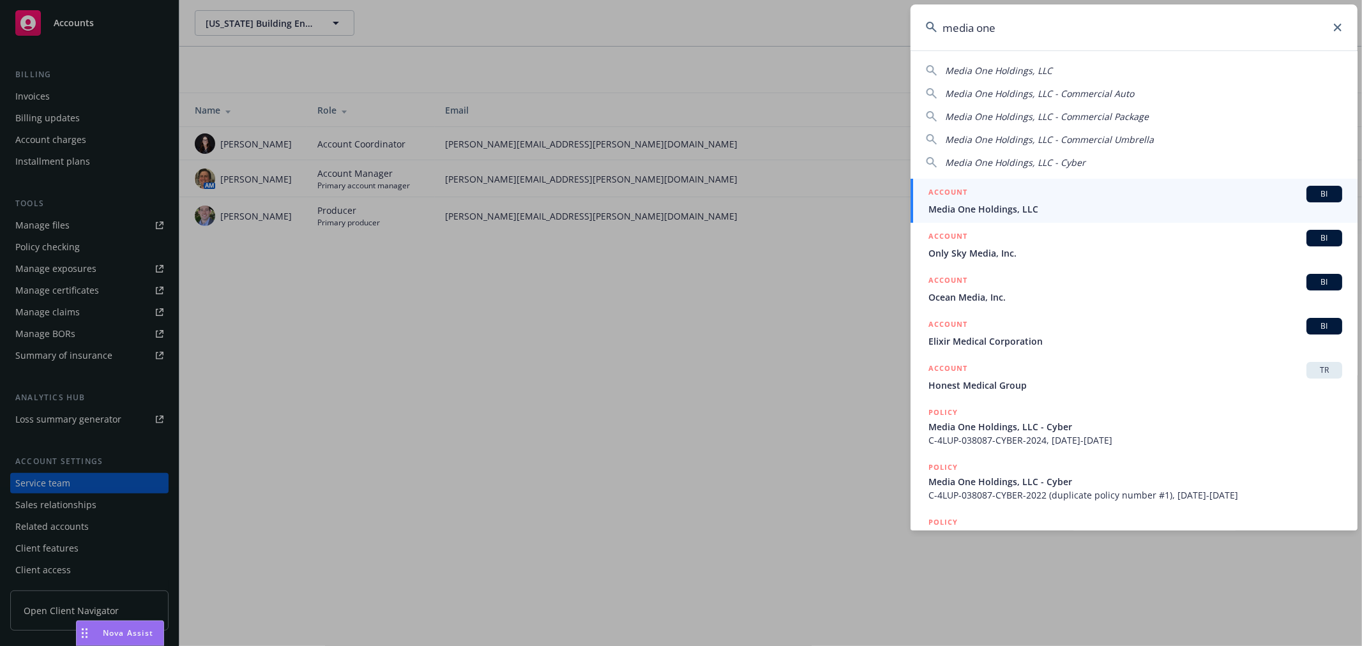
type input "media one"
click at [973, 199] on div "ACCOUNT BI" at bounding box center [1136, 194] width 414 height 17
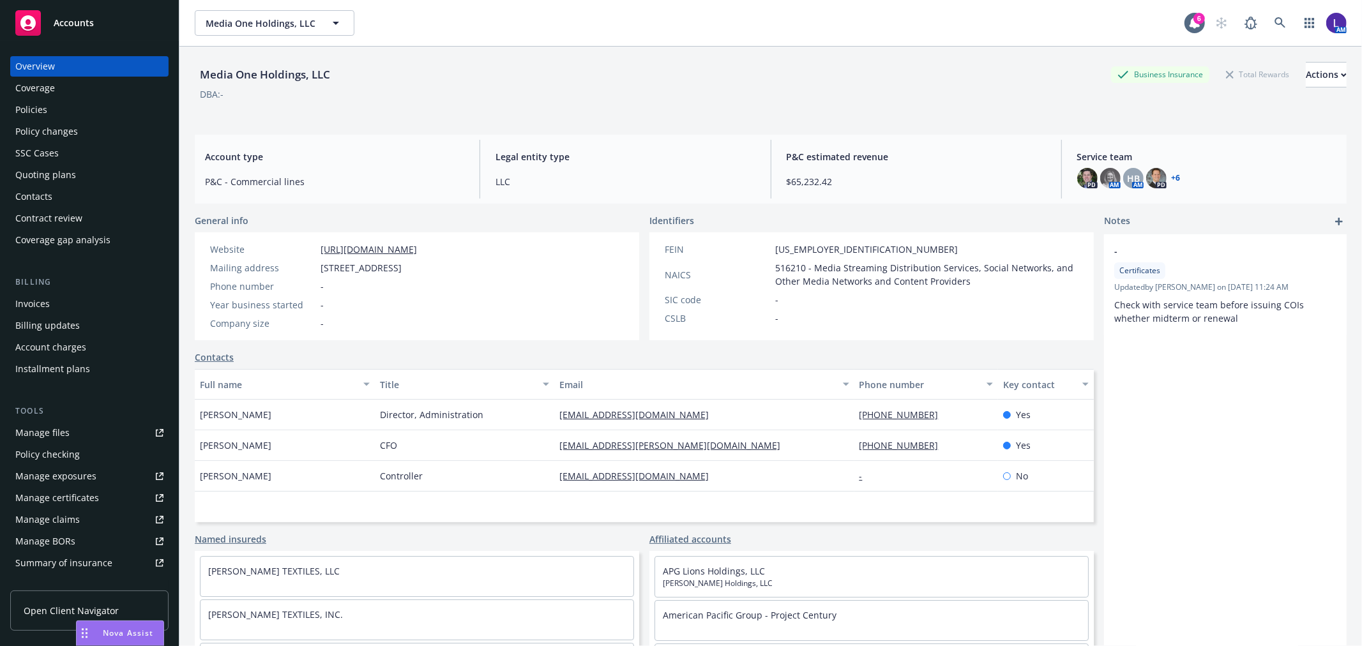
click at [82, 102] on div "Policies" at bounding box center [89, 110] width 148 height 20
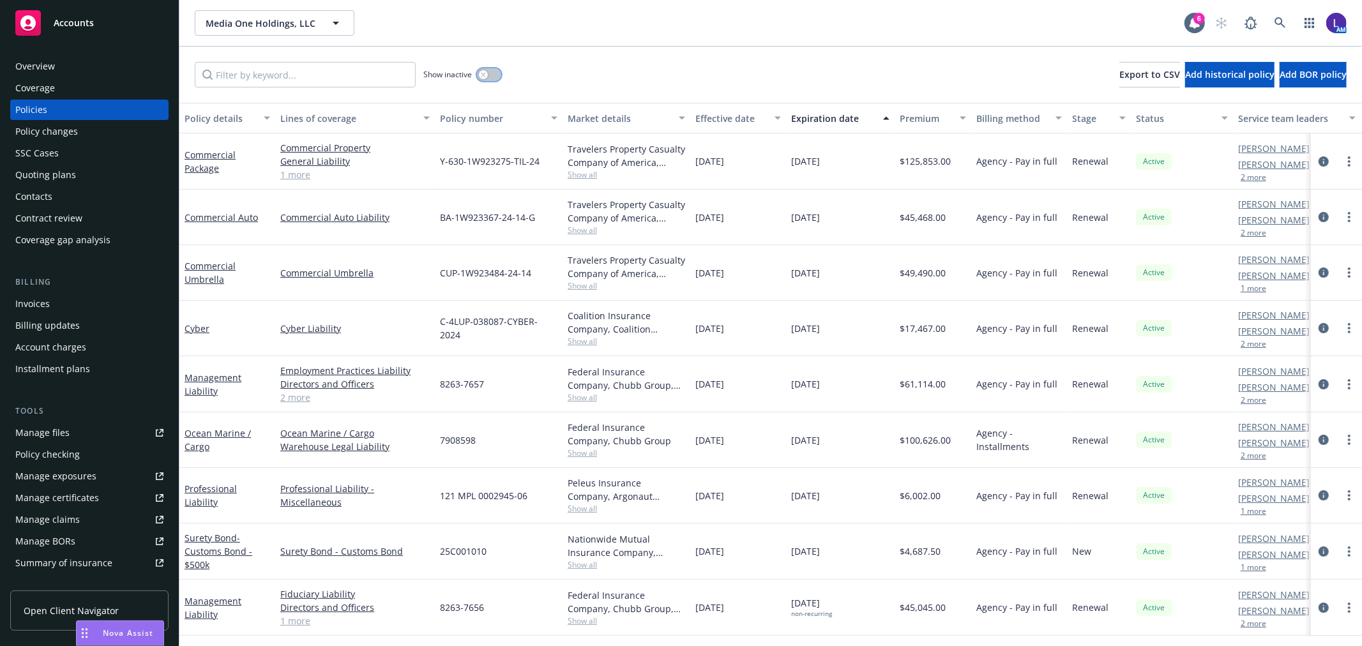
click at [489, 75] on button "button" at bounding box center [489, 74] width 24 height 13
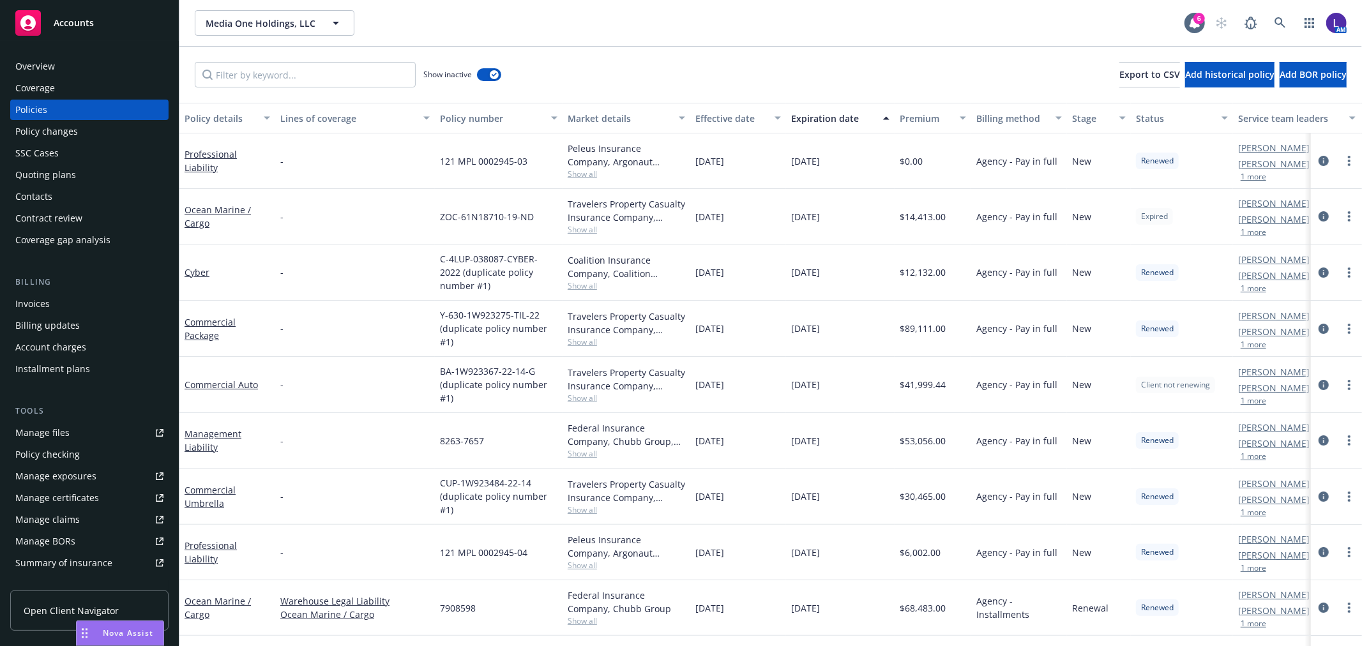
click at [1256, 229] on button "1 more" at bounding box center [1254, 233] width 26 height 8
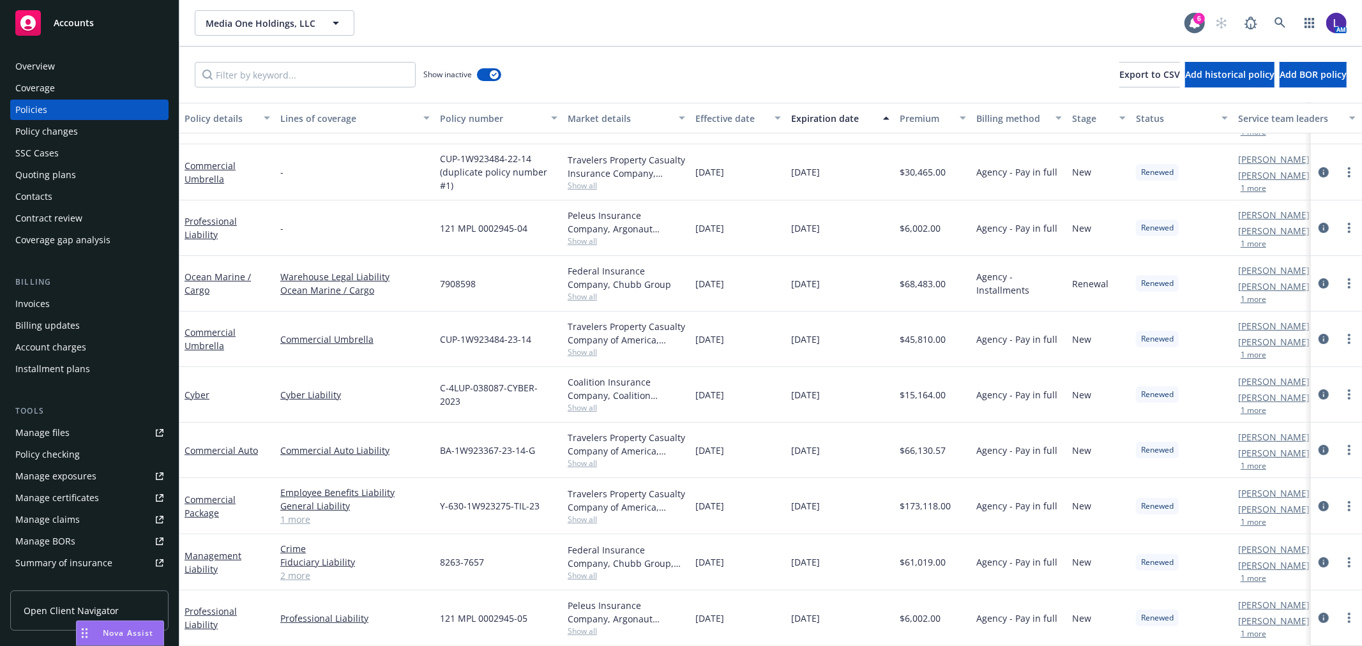
scroll to position [354, 0]
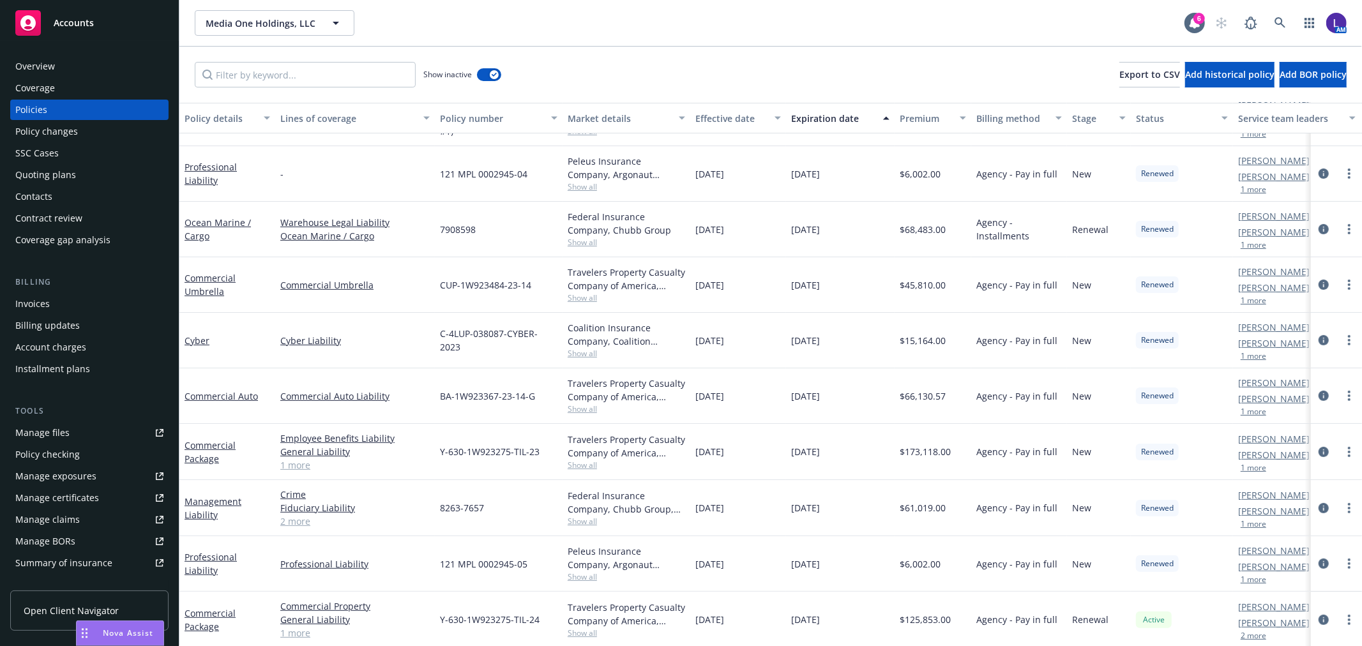
click at [1250, 411] on button "1 more" at bounding box center [1254, 412] width 26 height 8
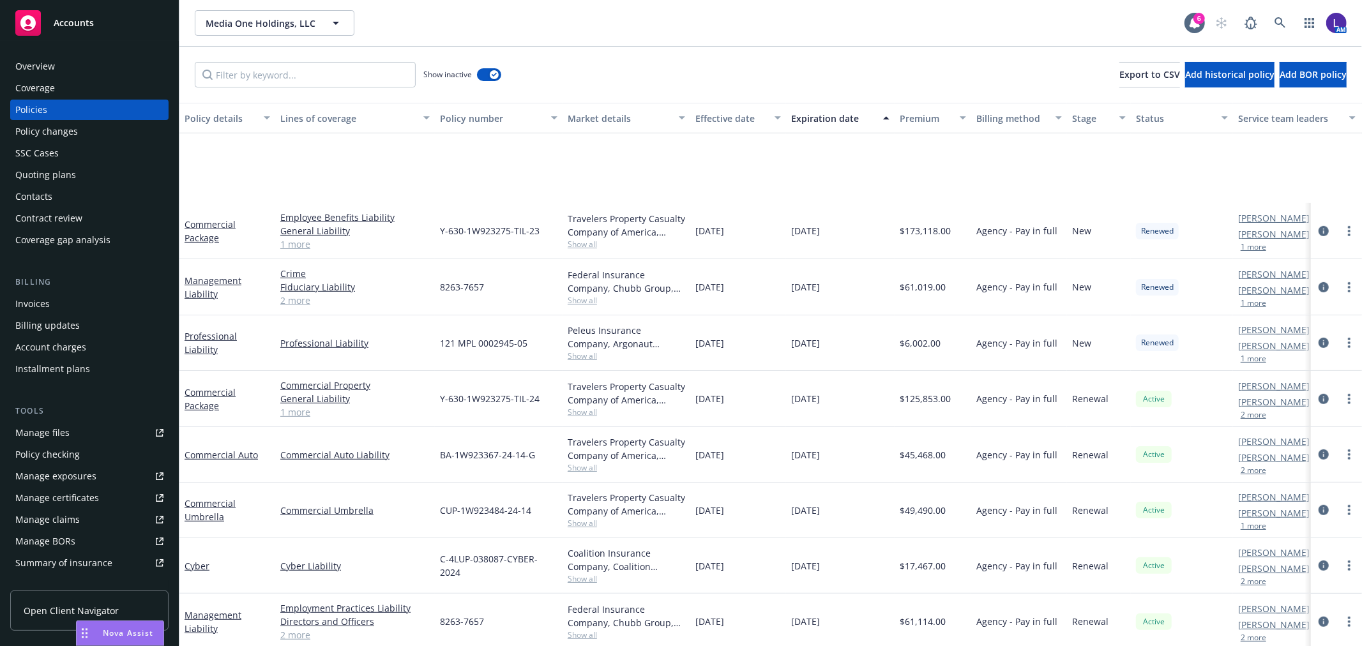
scroll to position [724, 0]
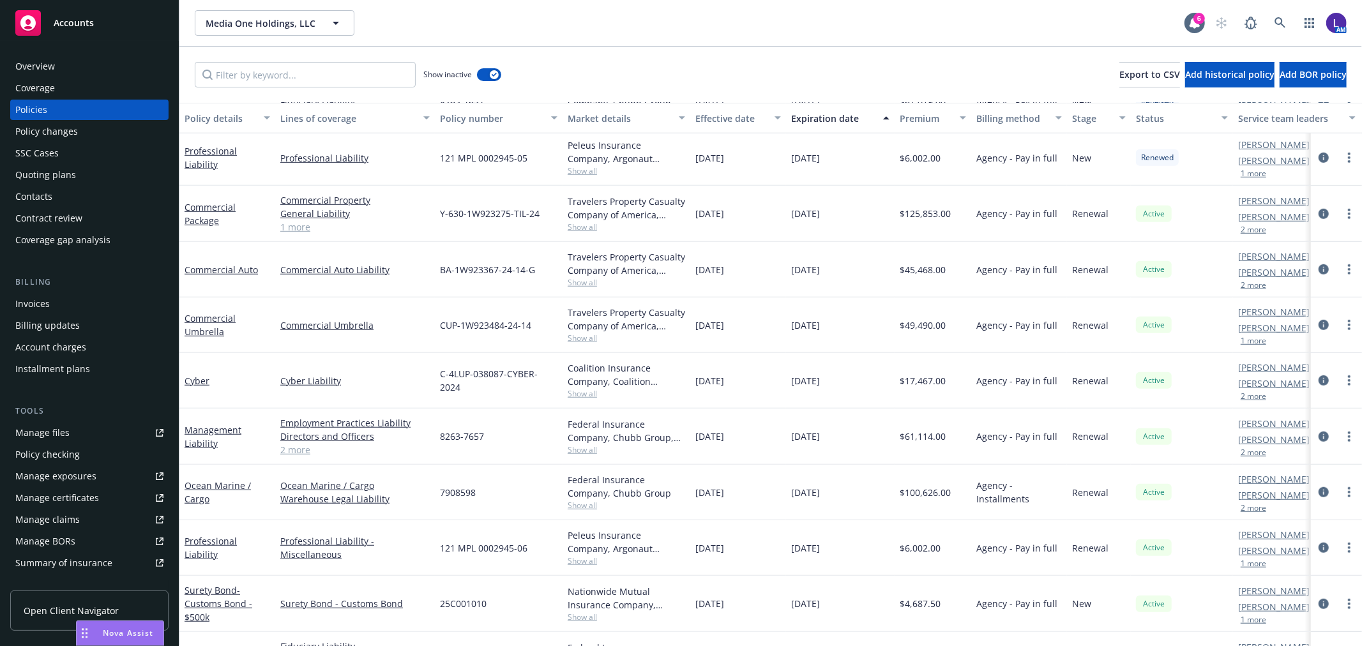
click at [1248, 401] on div "[PERSON_NAME] AC [PERSON_NAME] AM 2 more" at bounding box center [1297, 381] width 128 height 56
click at [1249, 397] on button "2 more" at bounding box center [1254, 397] width 26 height 8
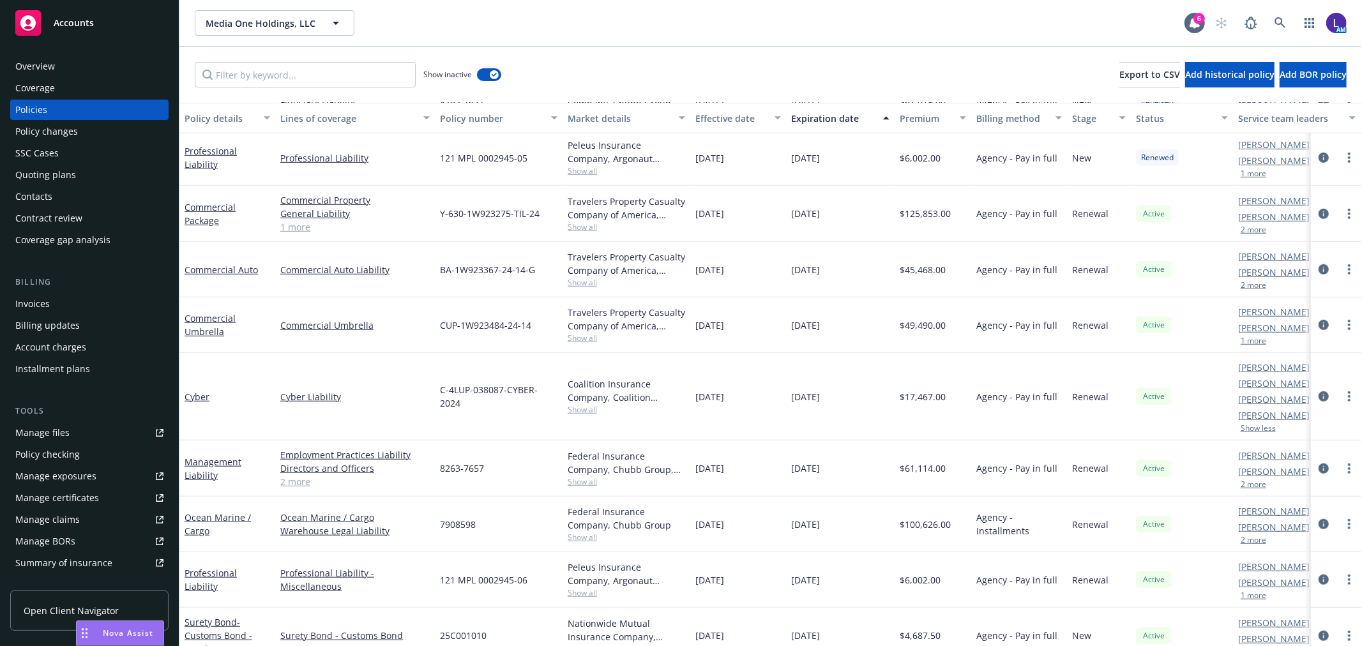
scroll to position [803, 0]
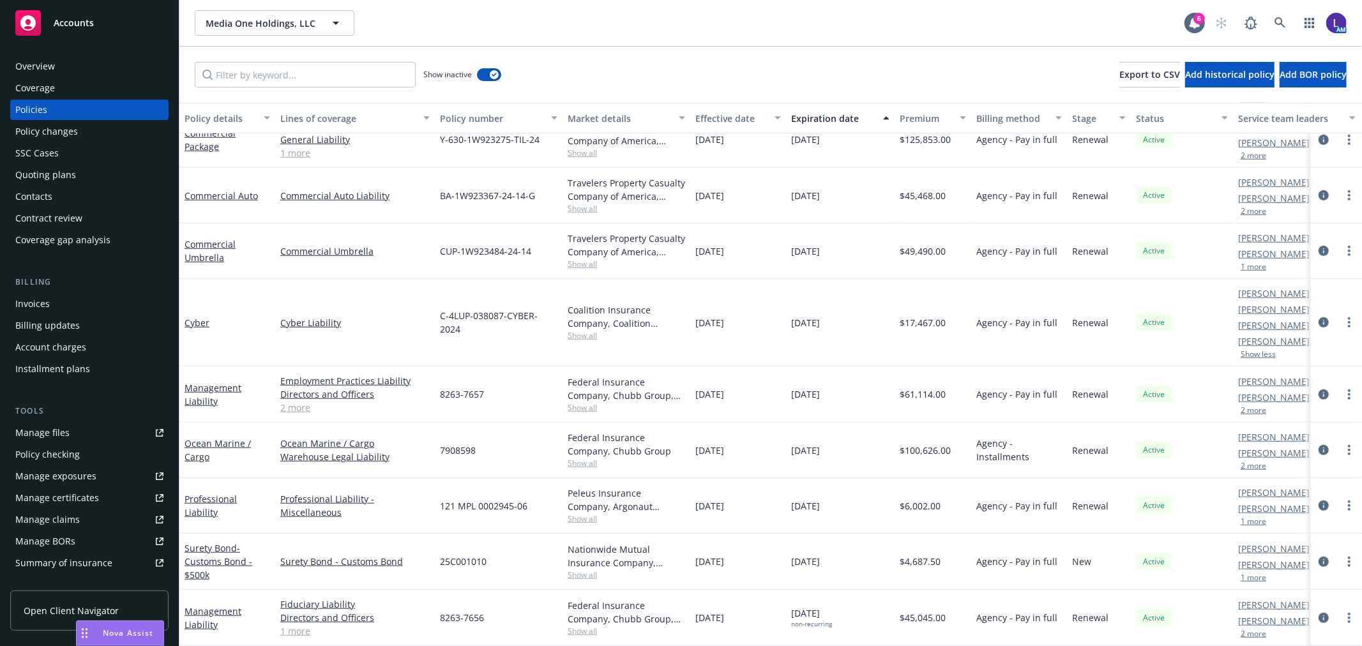
click at [1254, 462] on button "2 more" at bounding box center [1254, 466] width 26 height 8
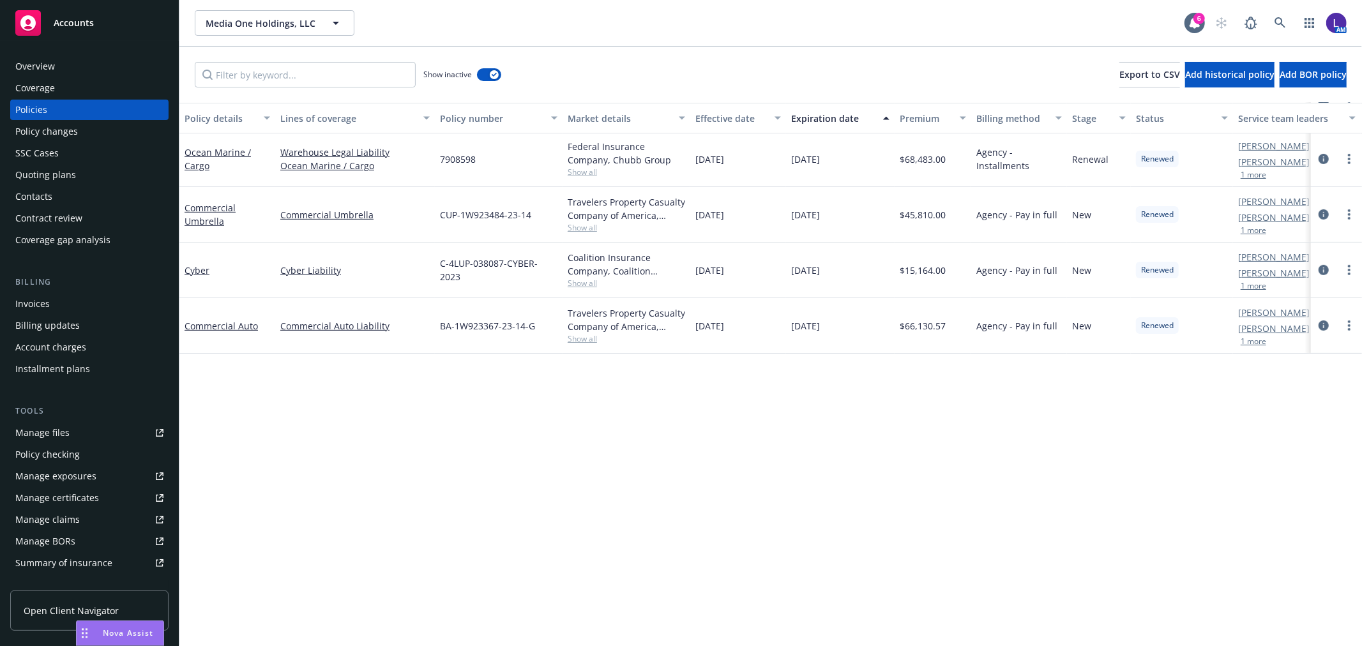
scroll to position [0, 0]
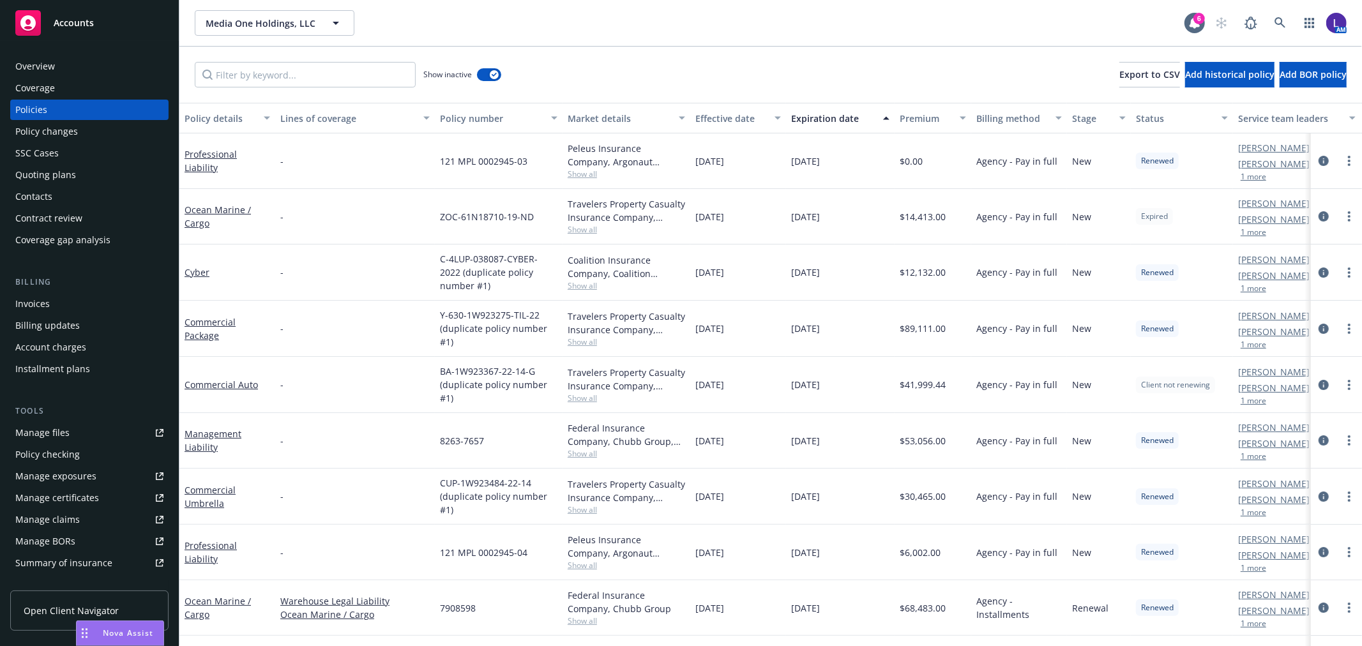
click at [1253, 176] on button "1 more" at bounding box center [1254, 177] width 26 height 8
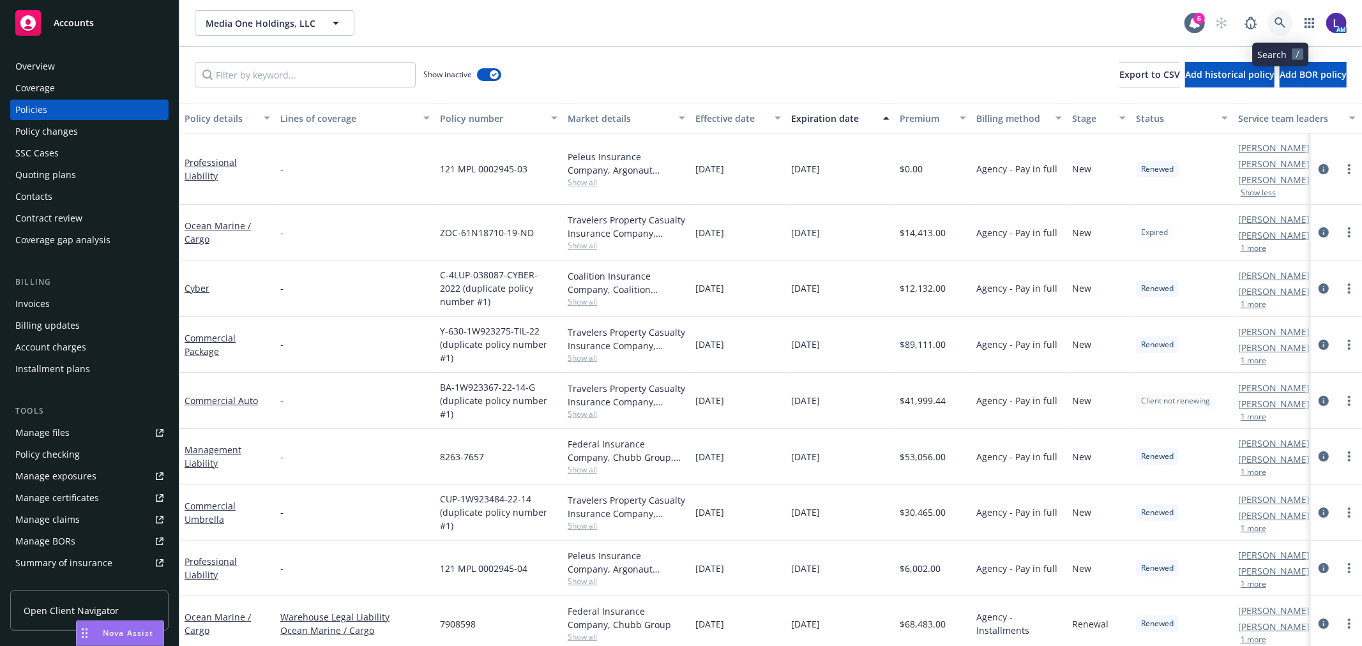
click at [1269, 26] on link at bounding box center [1281, 23] width 26 height 26
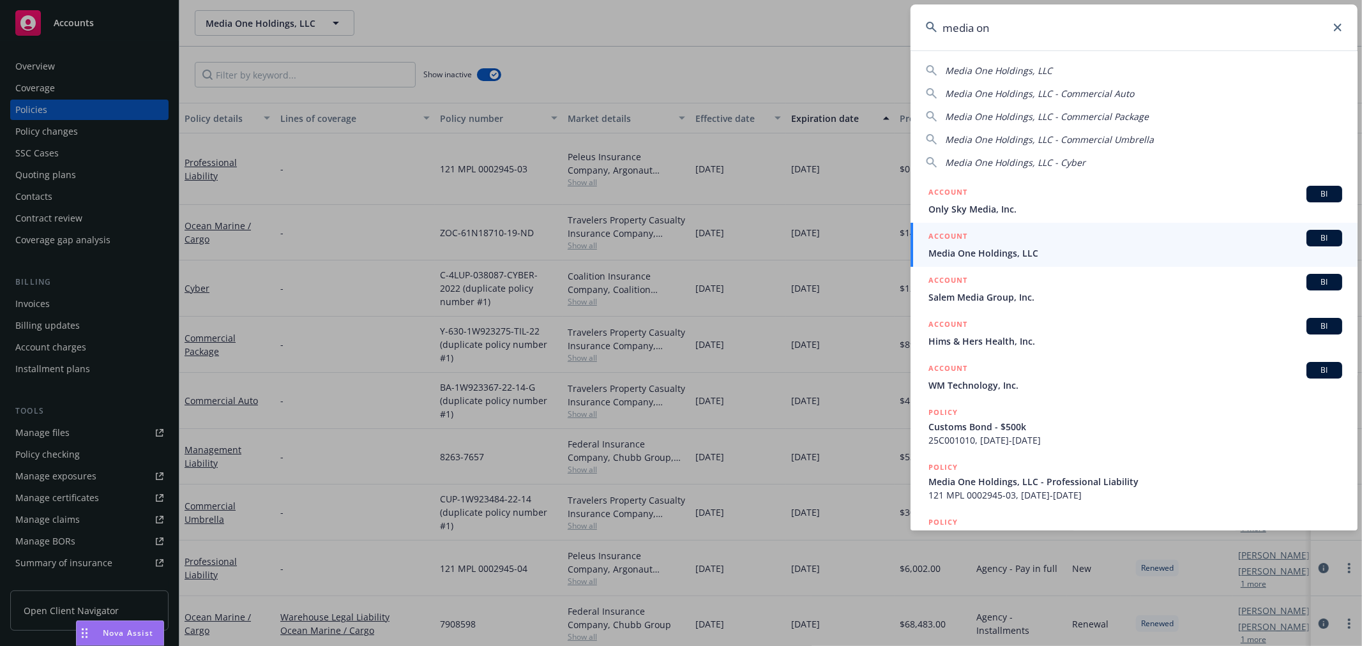
type input "media on"
